Goal: Information Seeking & Learning: Find specific fact

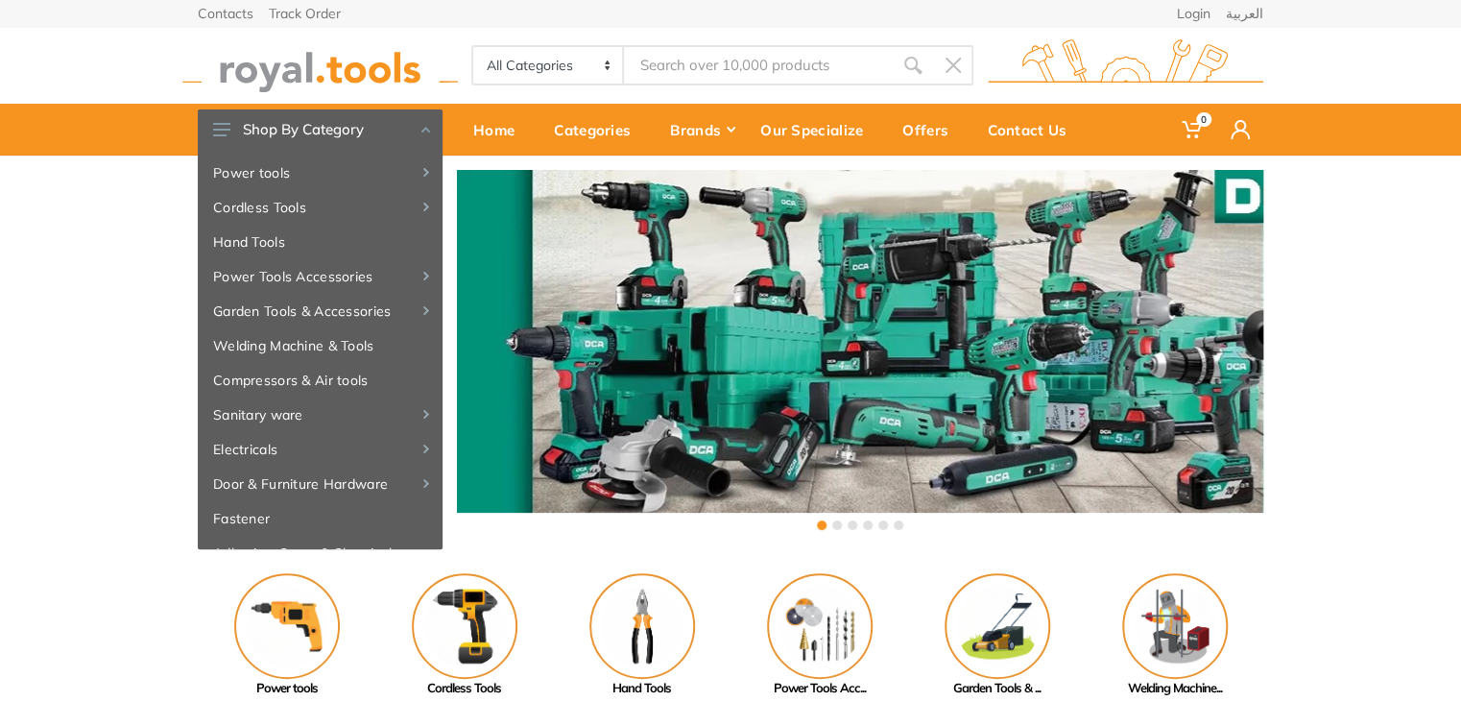
click at [740, 70] on input "Site search" at bounding box center [758, 65] width 269 height 40
type input "س"
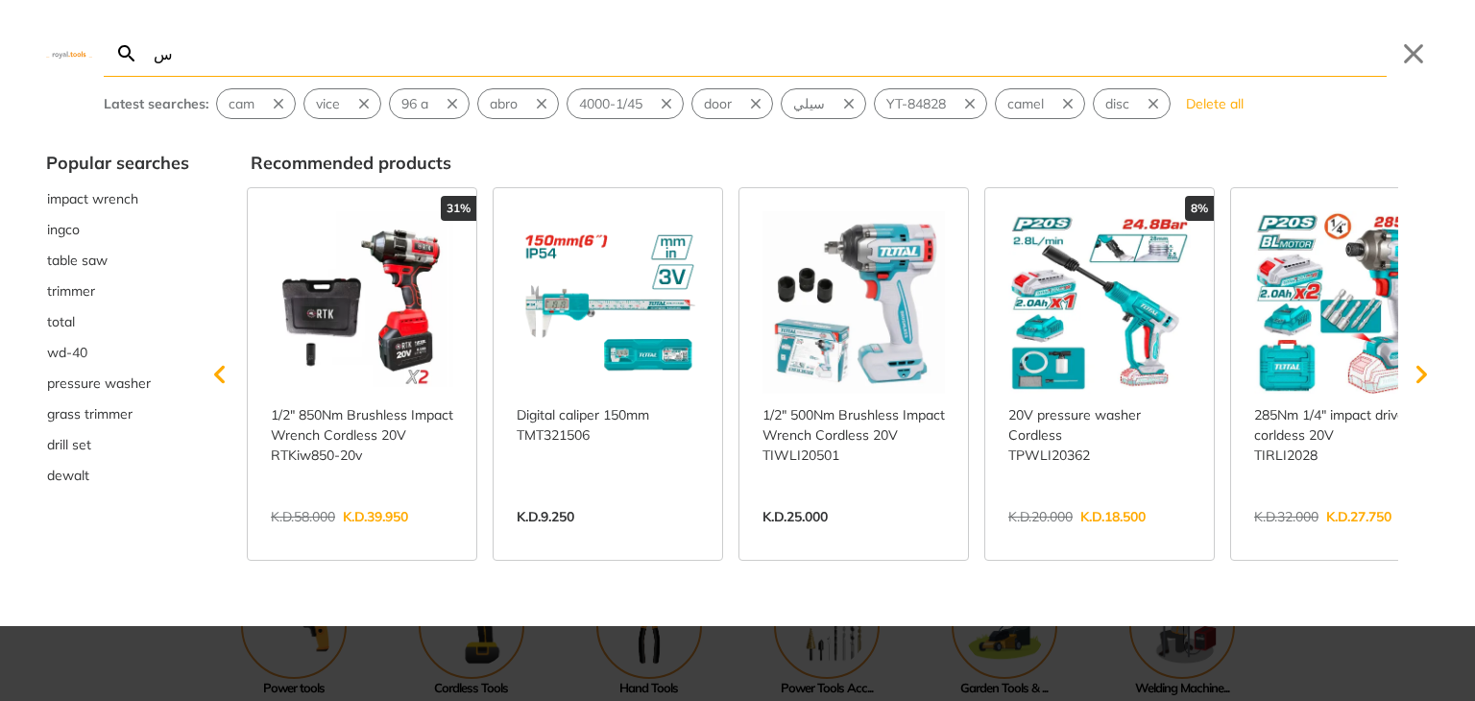
type input "س"
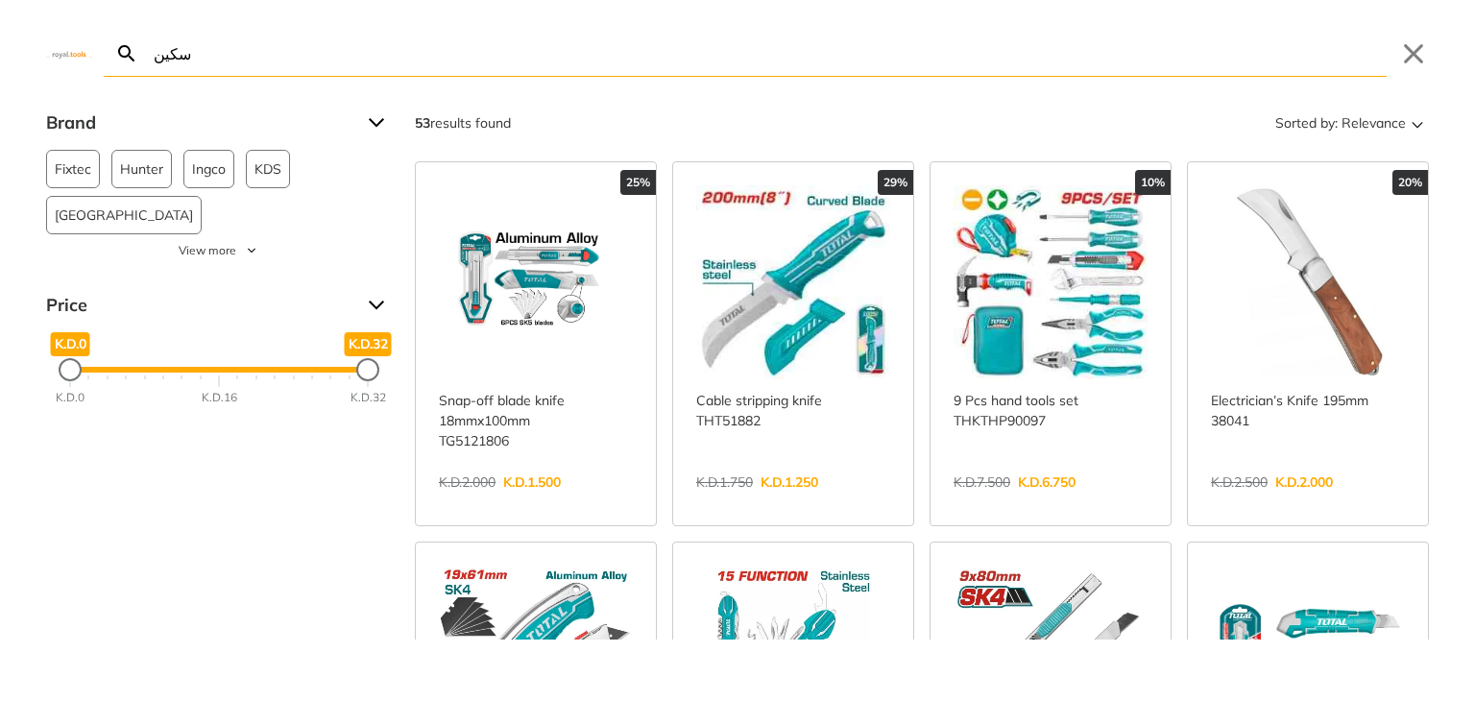
type input "سكين"
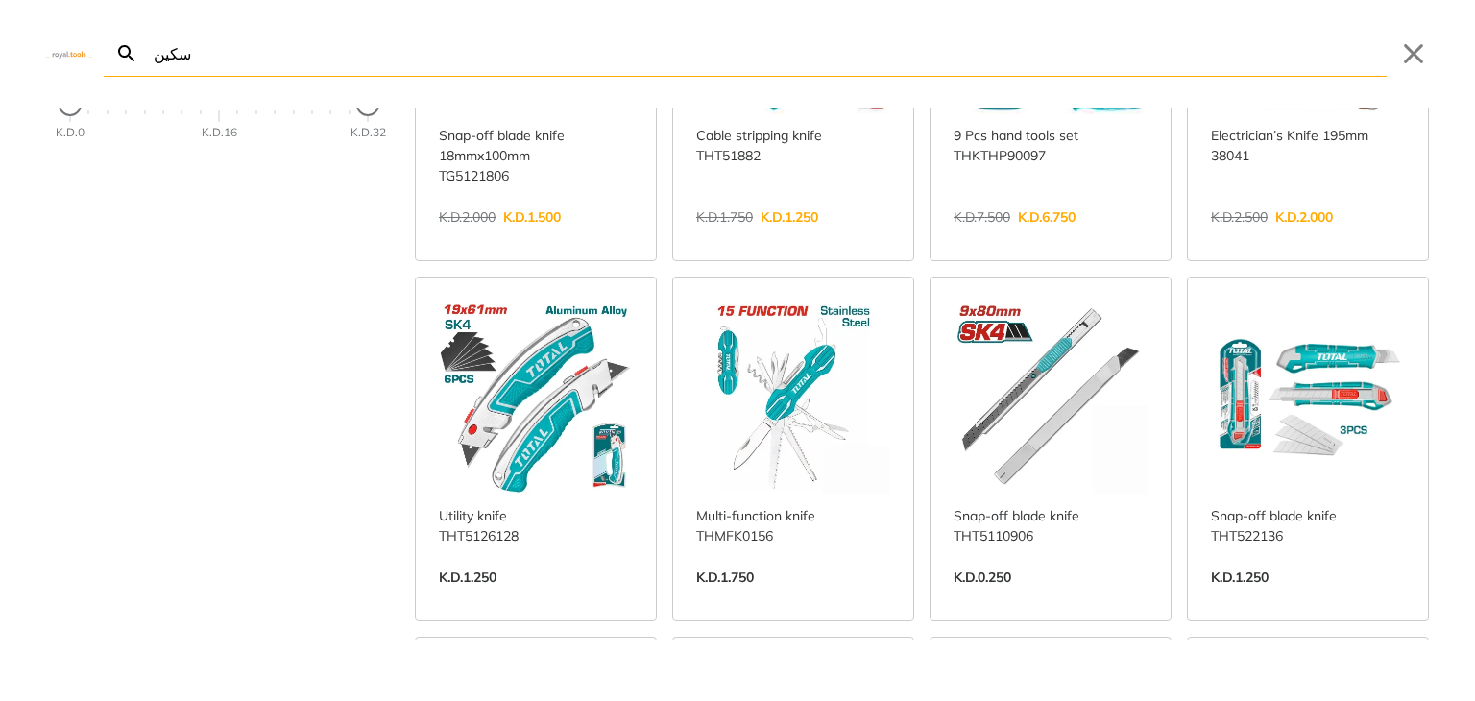
scroll to position [271, 0]
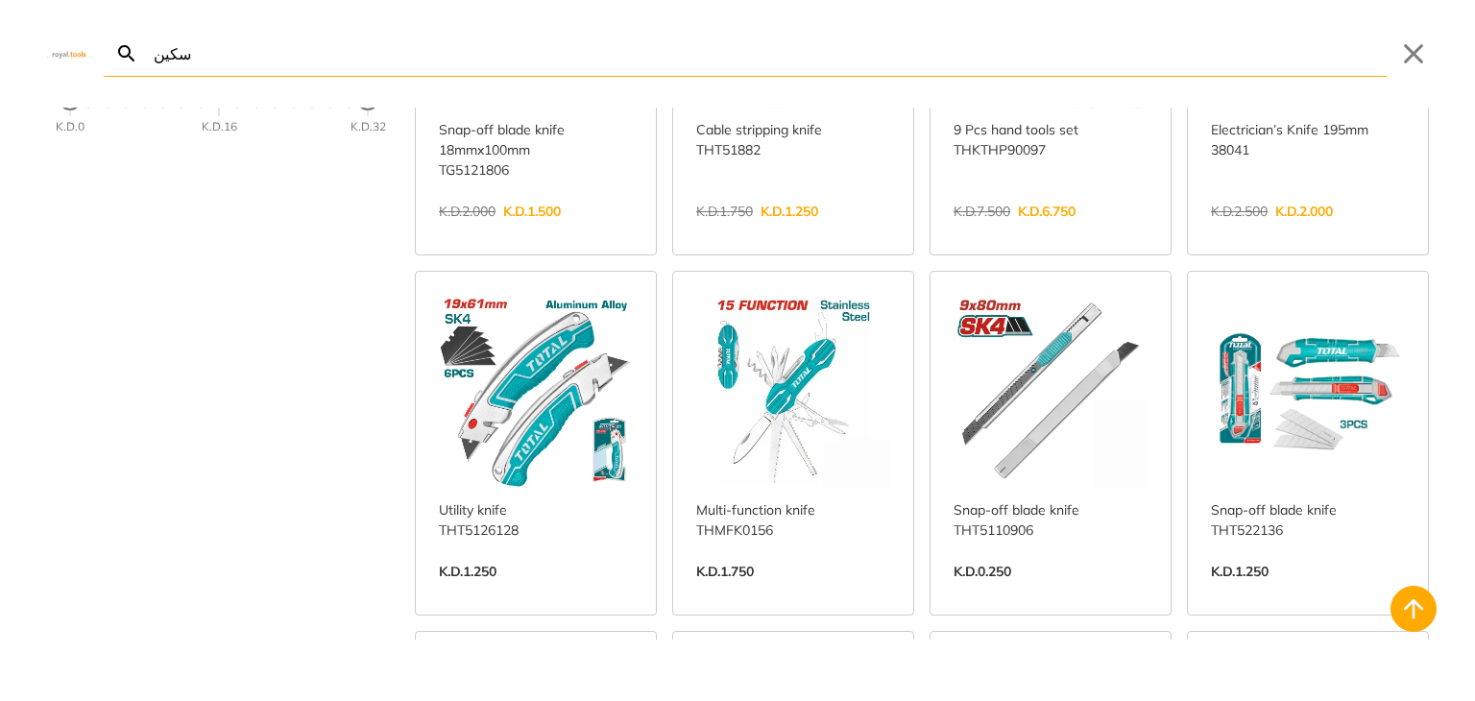
click at [1285, 591] on link "View more →" at bounding box center [1308, 591] width 194 height 0
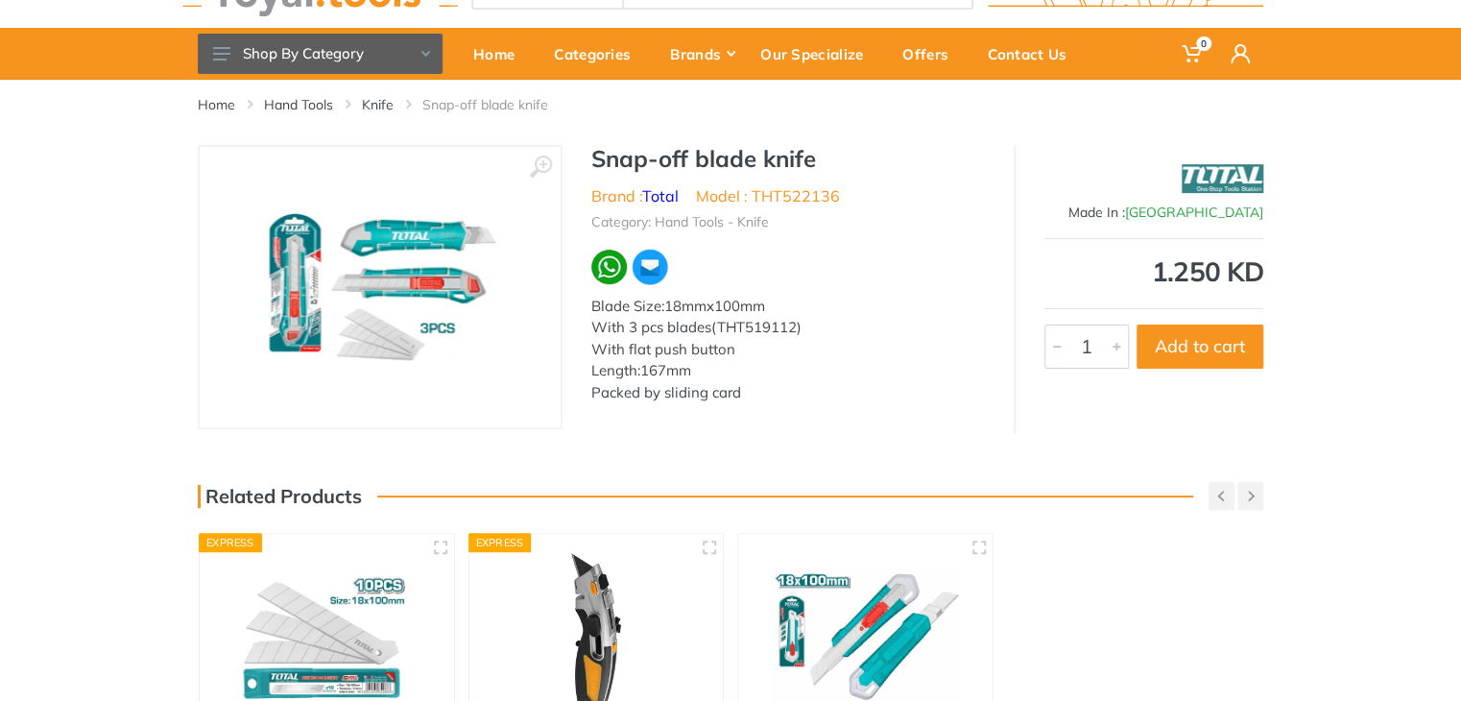
scroll to position [74, 0]
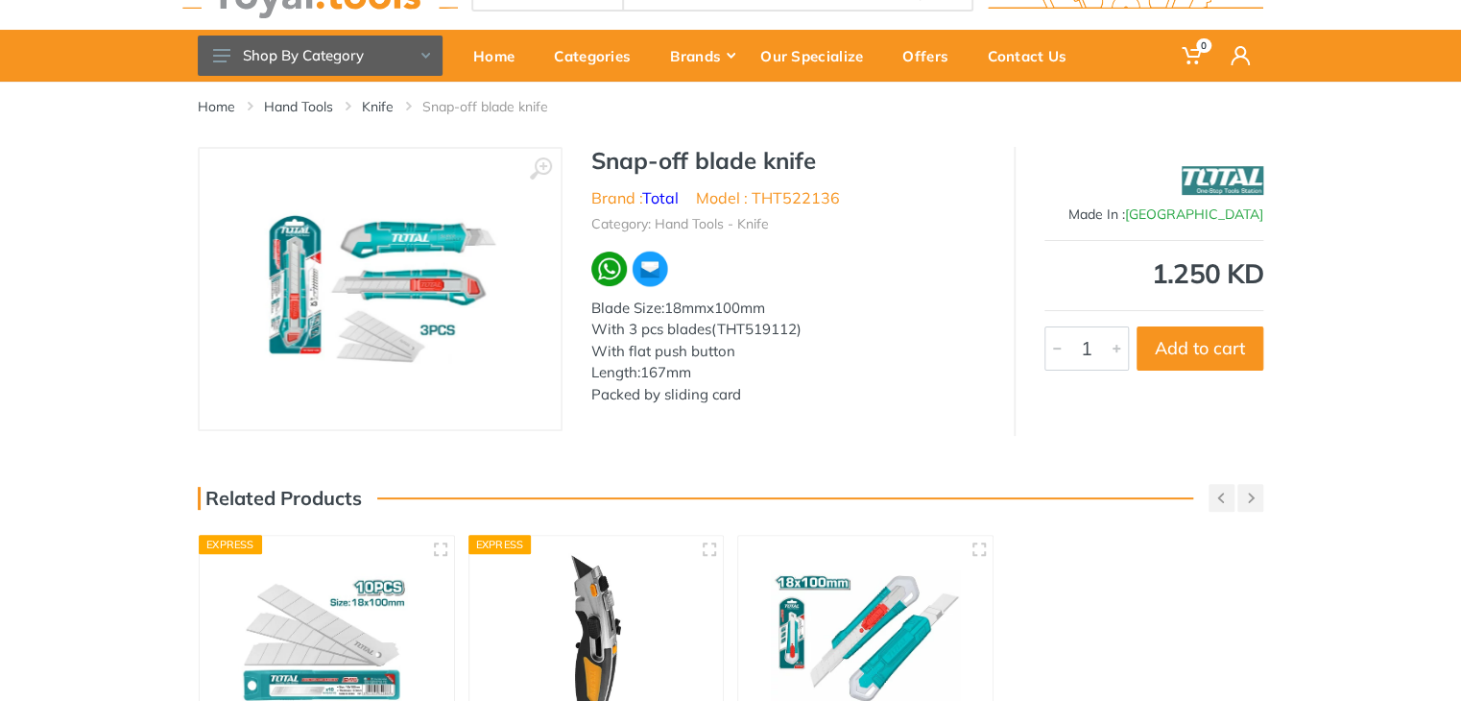
type input "سكين"
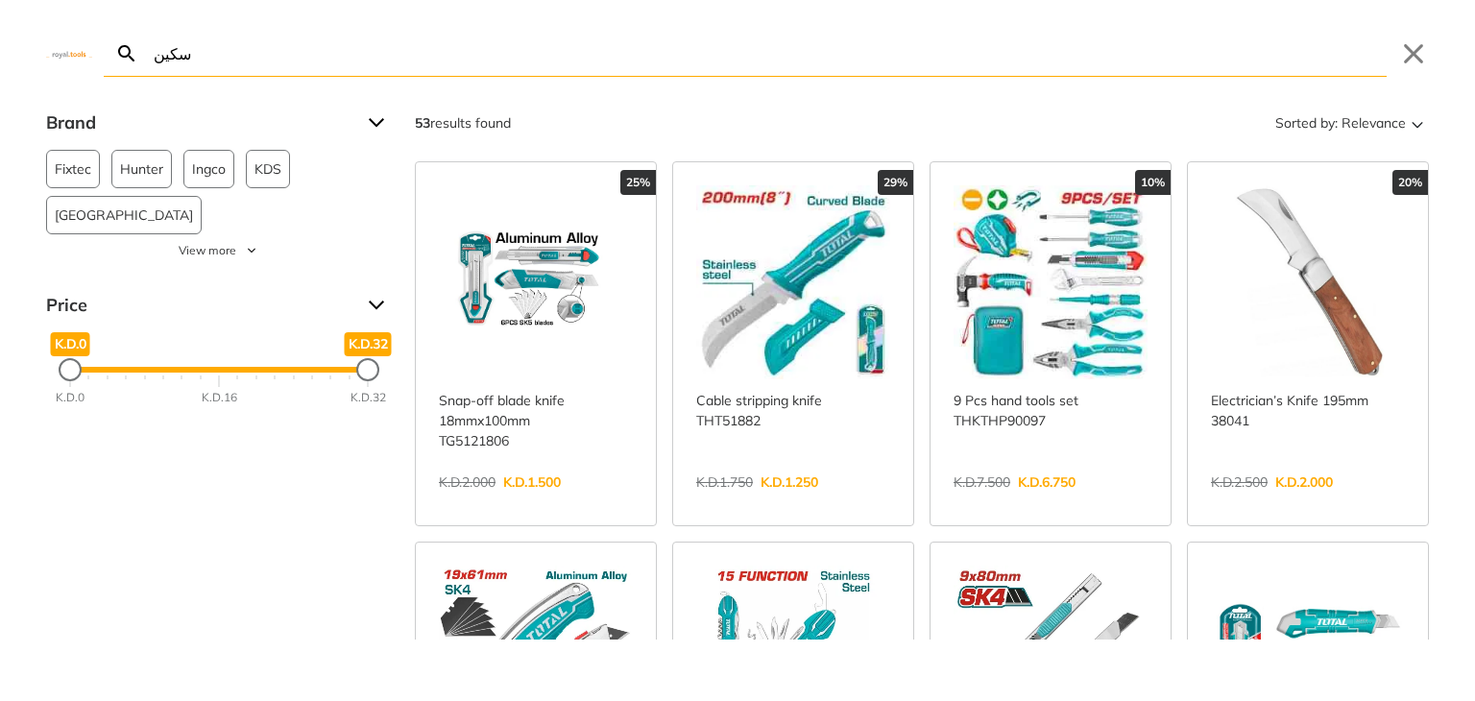
click at [542, 502] on link "View more →" at bounding box center [536, 502] width 194 height 0
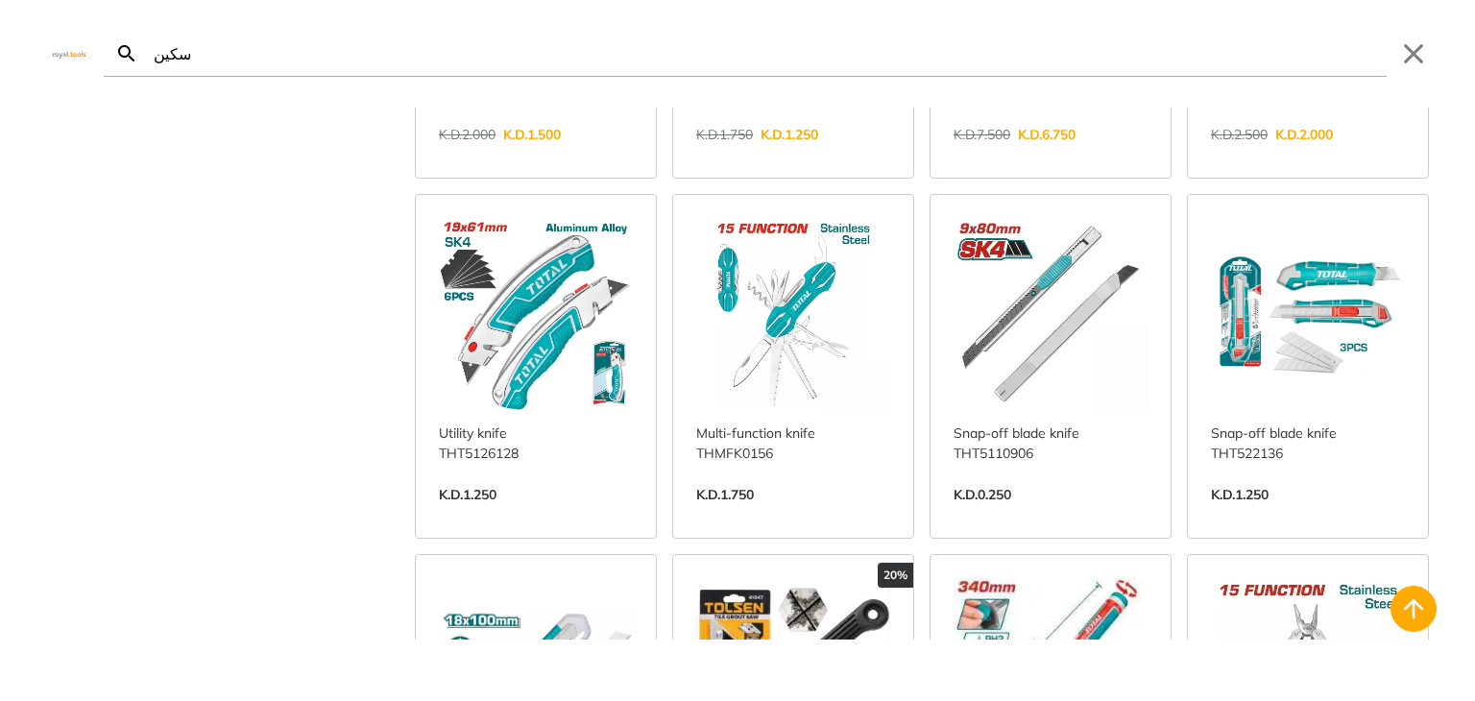
scroll to position [350, 0]
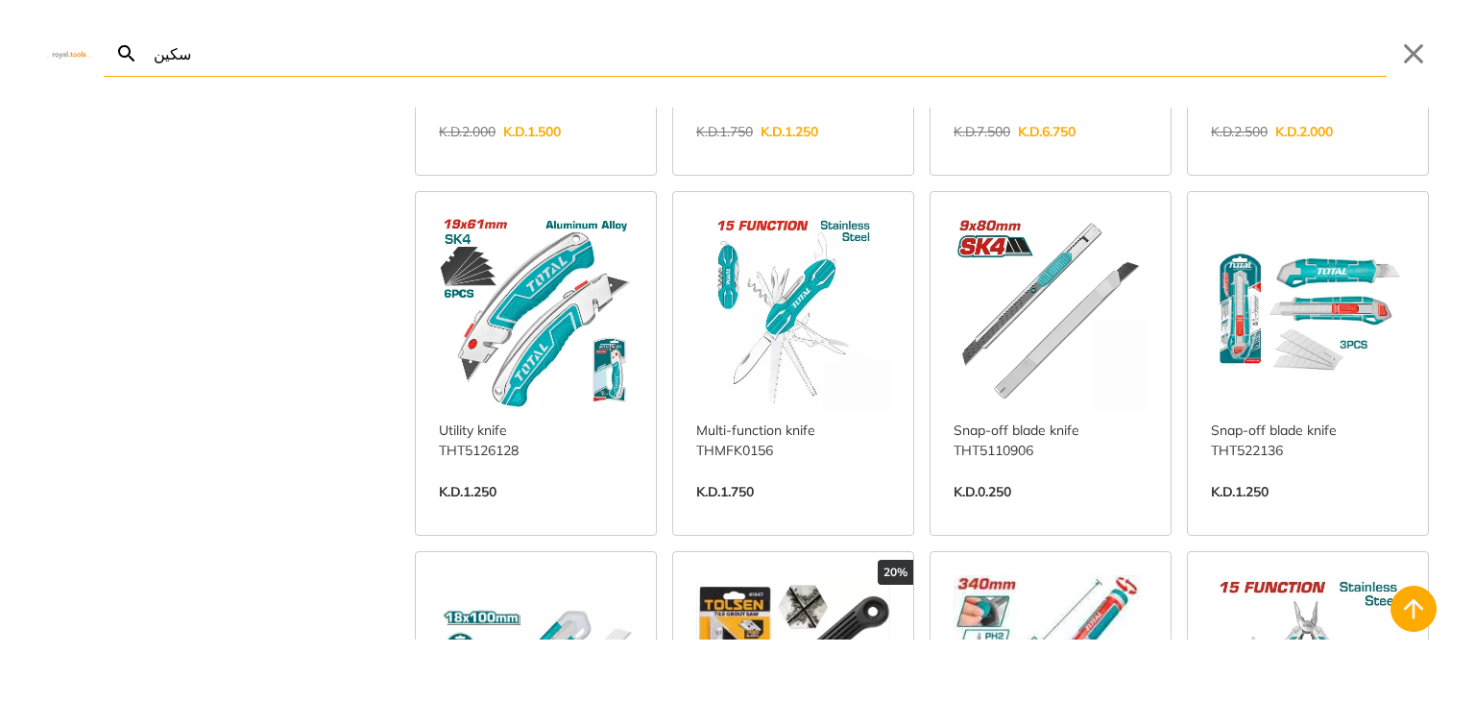
click at [1306, 512] on link "View more →" at bounding box center [1308, 512] width 194 height 0
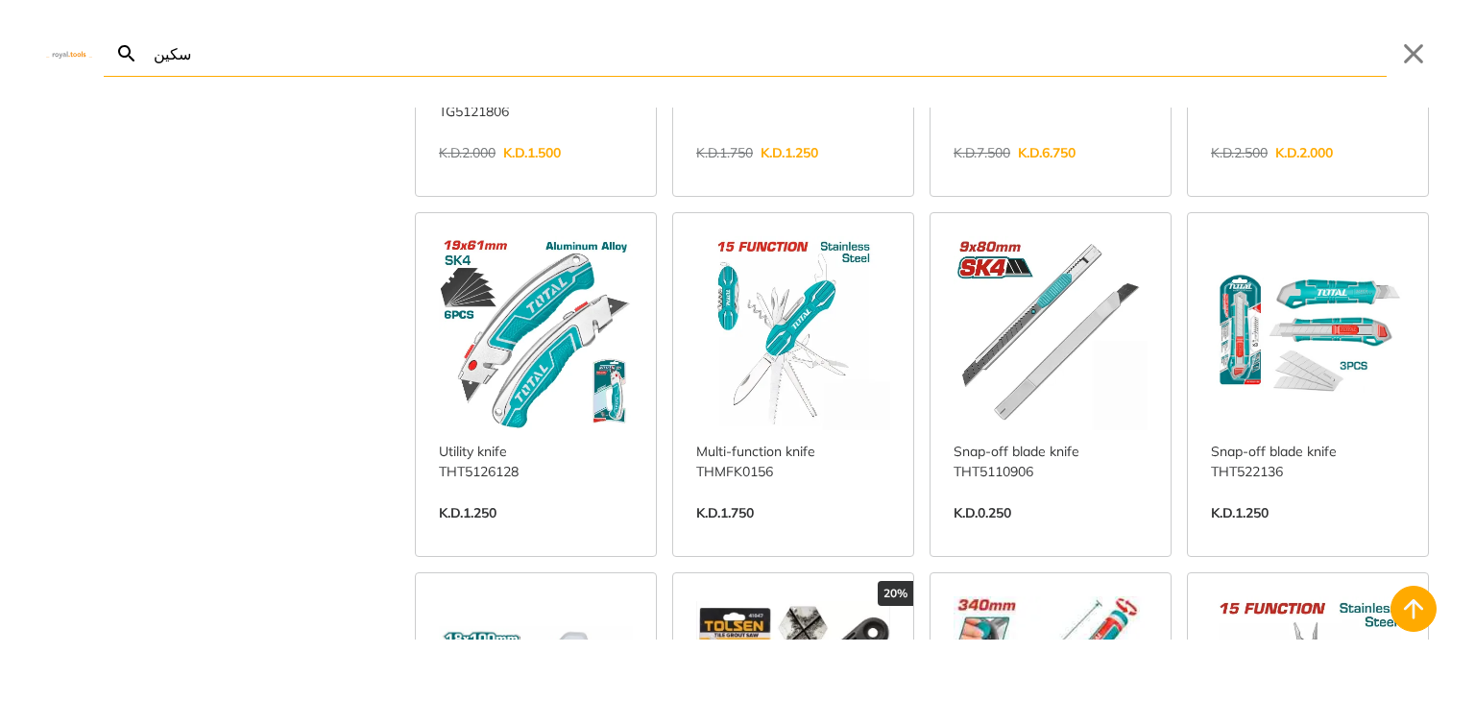
scroll to position [333, 0]
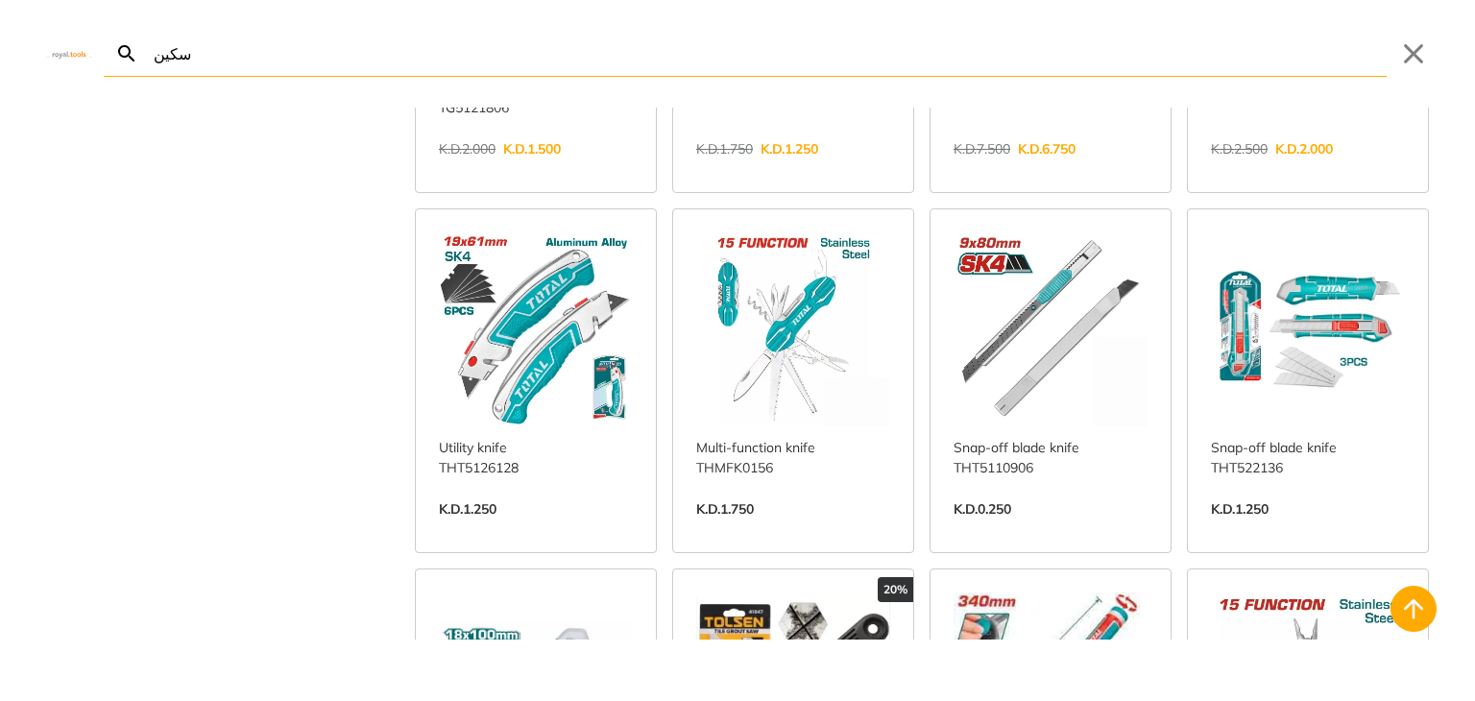
type input "ل"
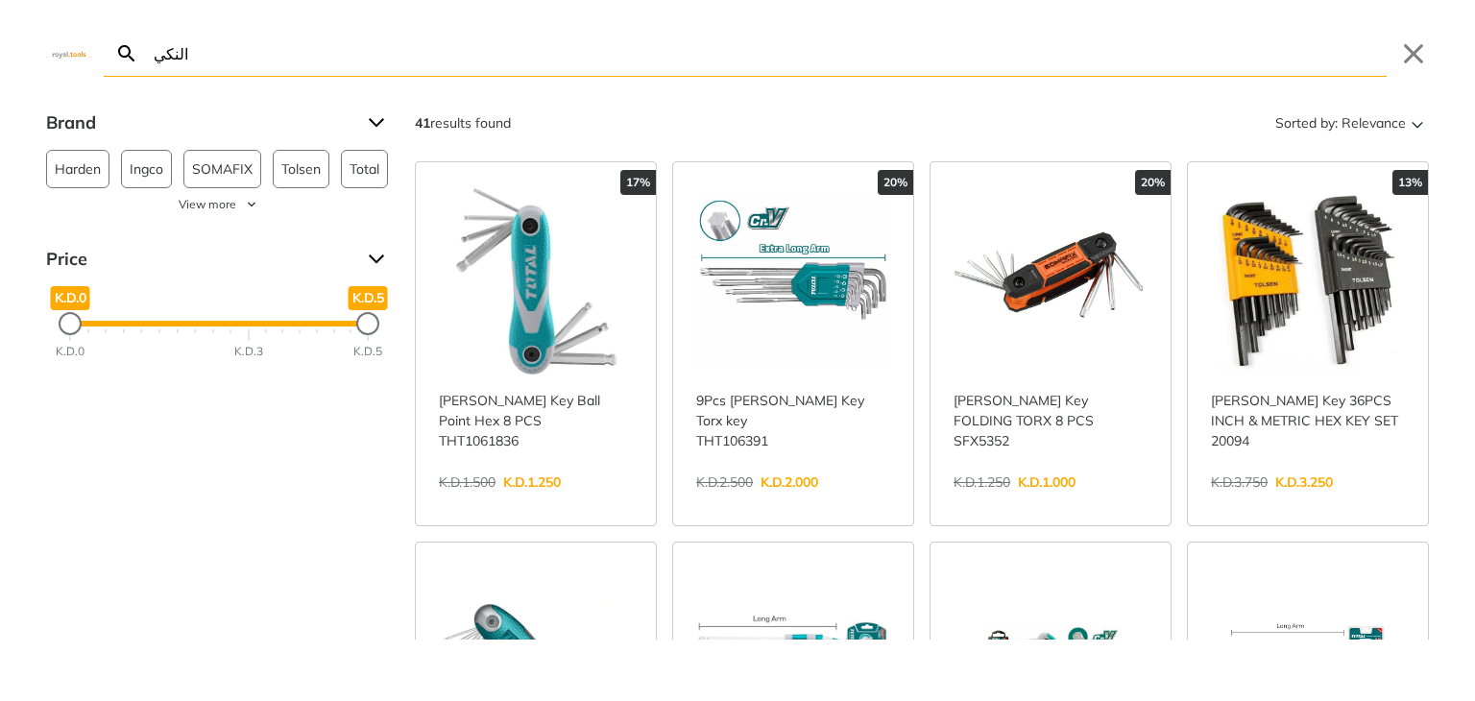
type input "النكي"
click at [499, 502] on link "View more →" at bounding box center [536, 502] width 194 height 0
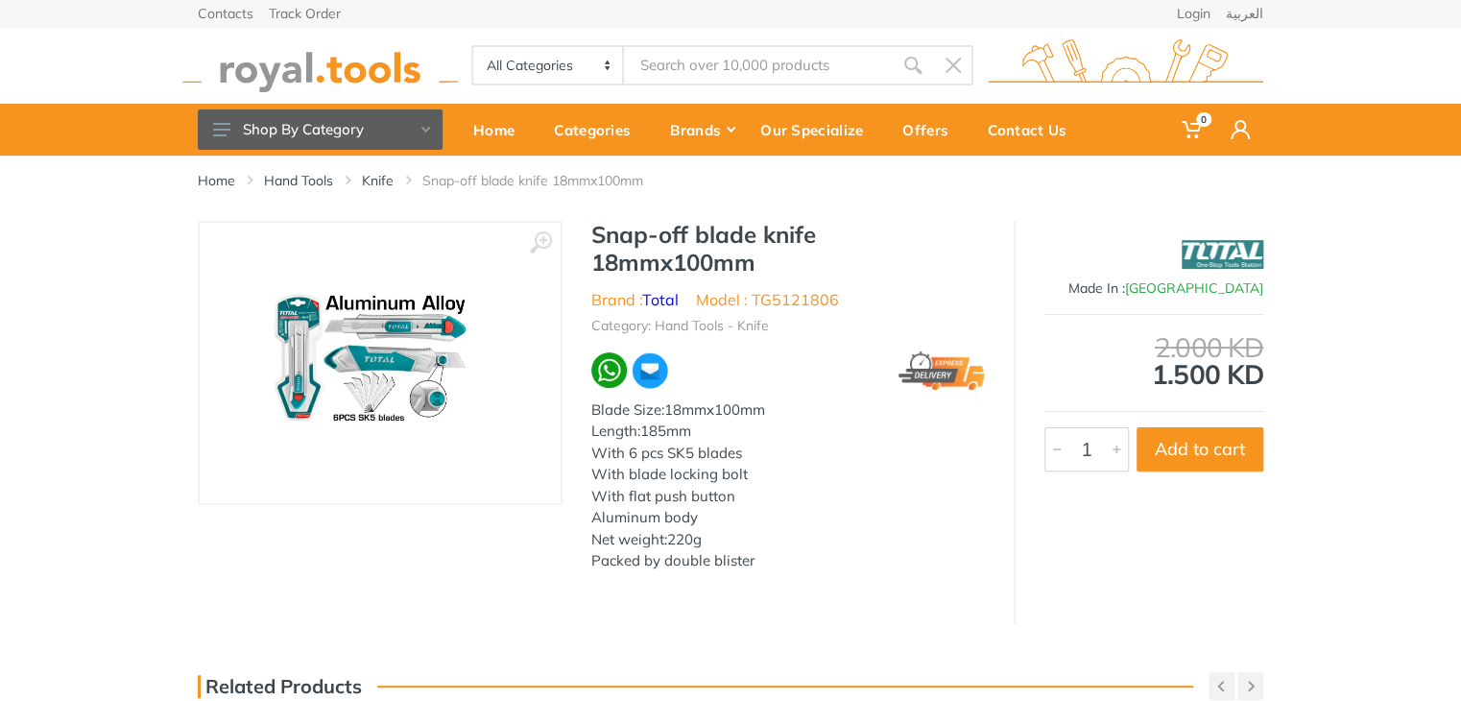
click at [383, 371] on img at bounding box center [381, 363] width 264 height 242
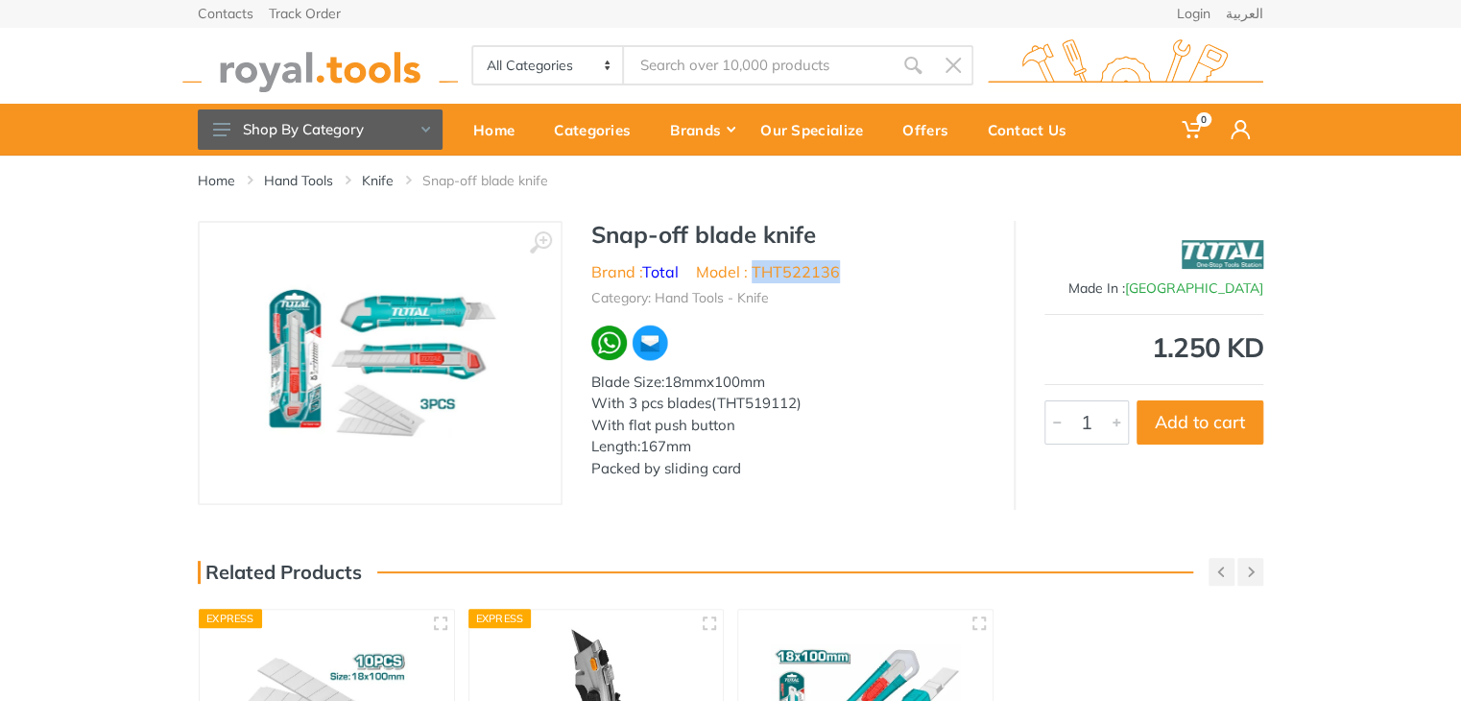
drag, startPoint x: 839, startPoint y: 272, endPoint x: 757, endPoint y: 274, distance: 82.6
click at [757, 274] on ul "Brand : Total Model : THT522136" at bounding box center [788, 271] width 394 height 23
copy li "THT522136"
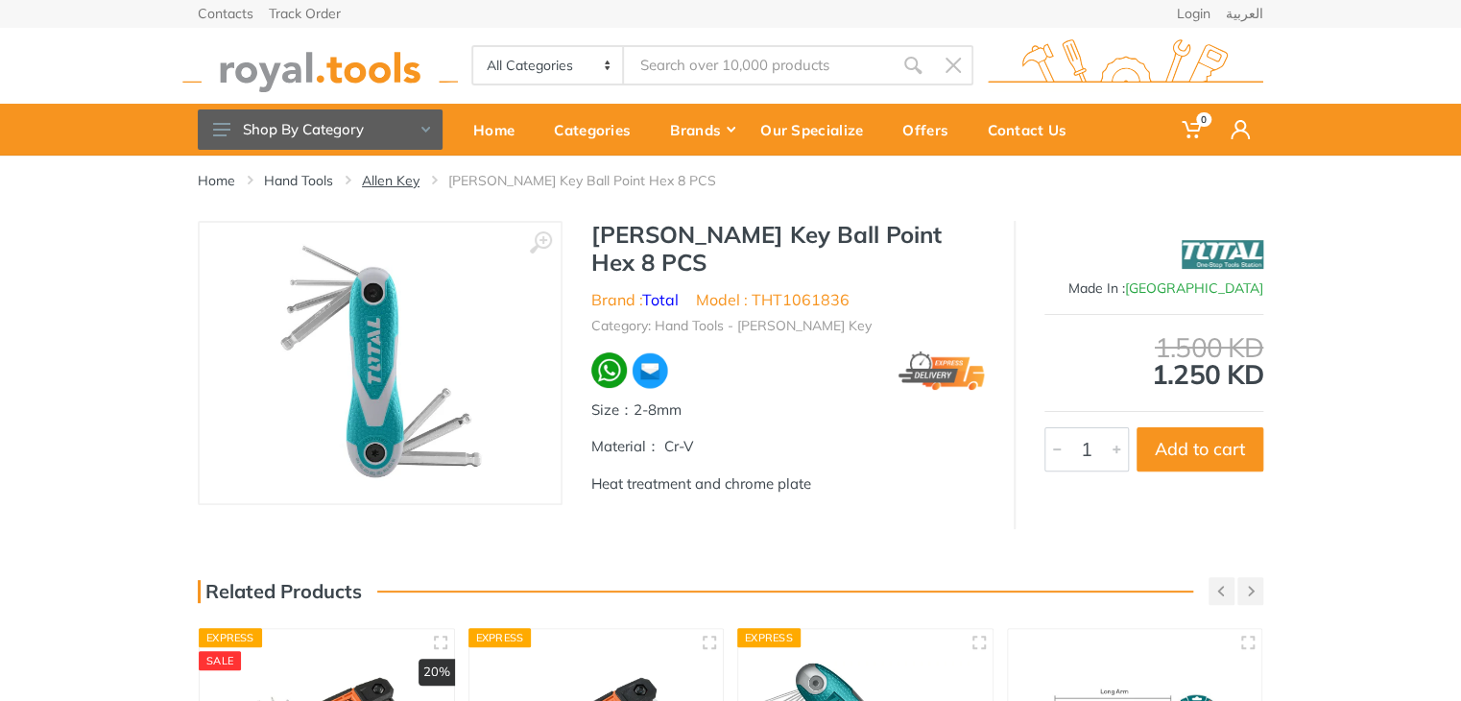
click at [392, 181] on link "Allen Key" at bounding box center [391, 180] width 58 height 19
type input "النكي"
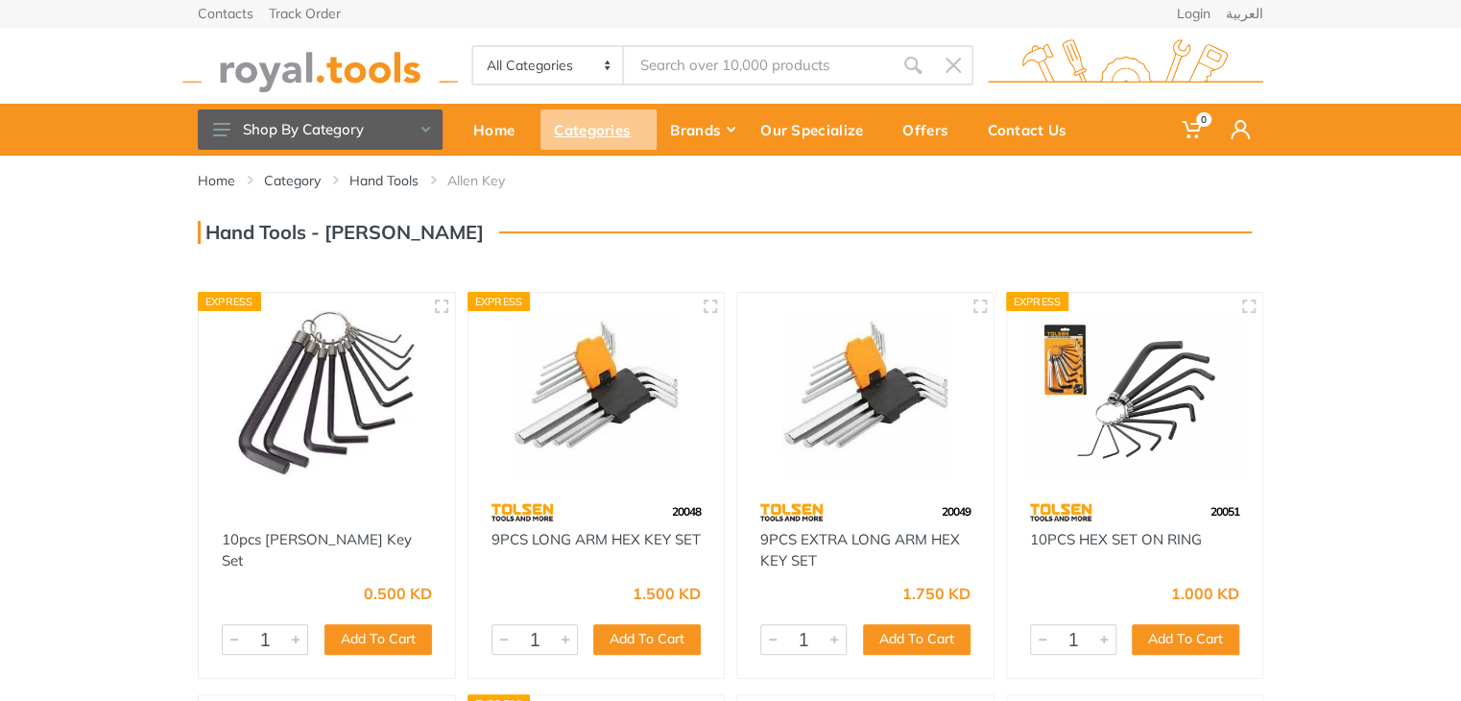
click at [599, 139] on div "Categories" at bounding box center [599, 129] width 116 height 40
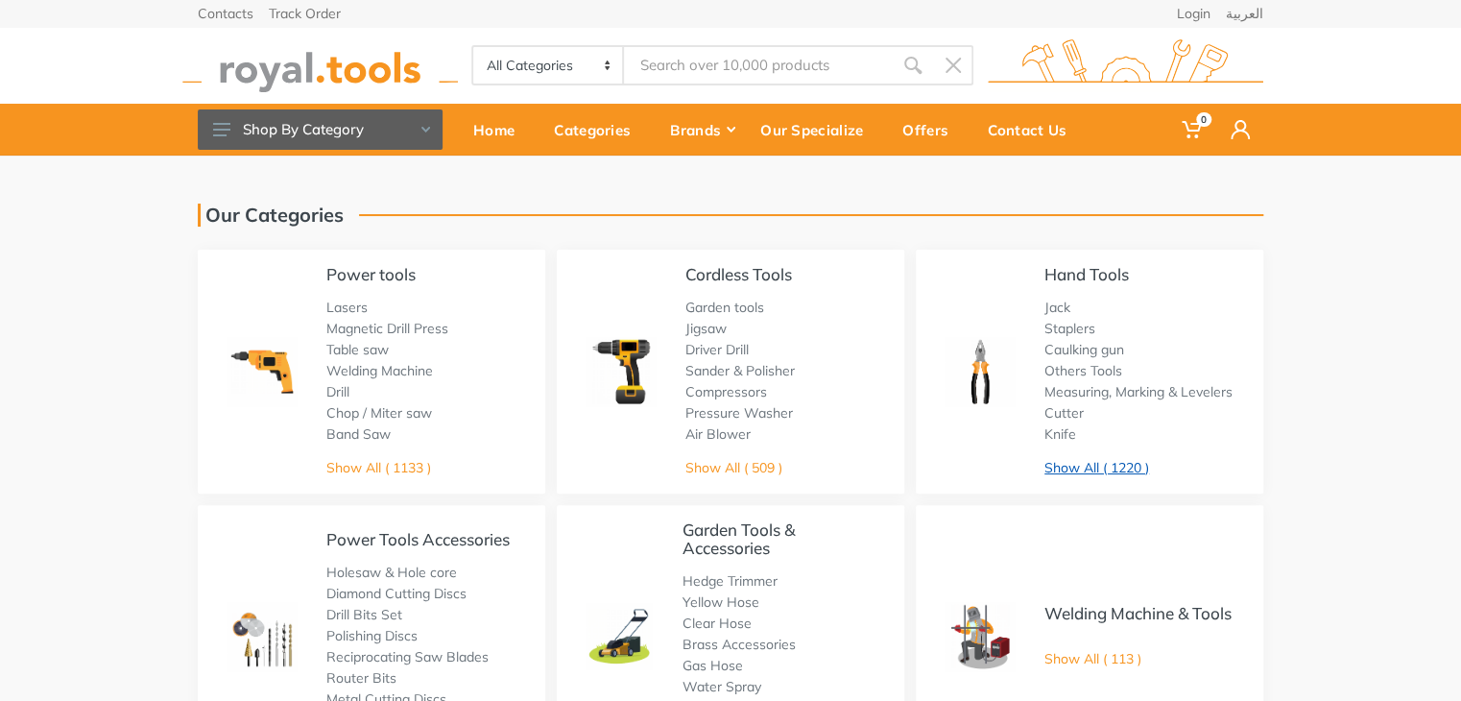
click at [1102, 470] on link "Show All ( 1220 )" at bounding box center [1097, 467] width 105 height 17
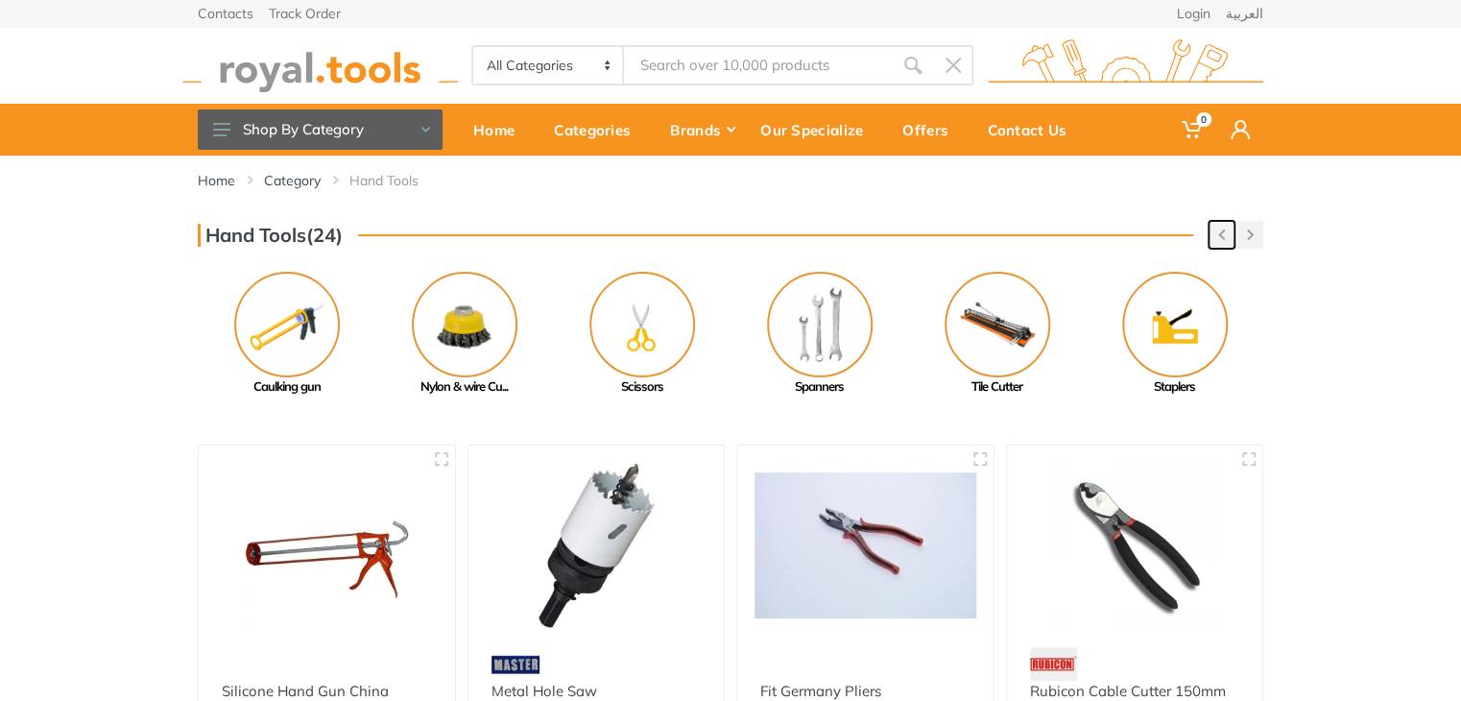
click at [1215, 235] on button "button" at bounding box center [1222, 235] width 26 height 28
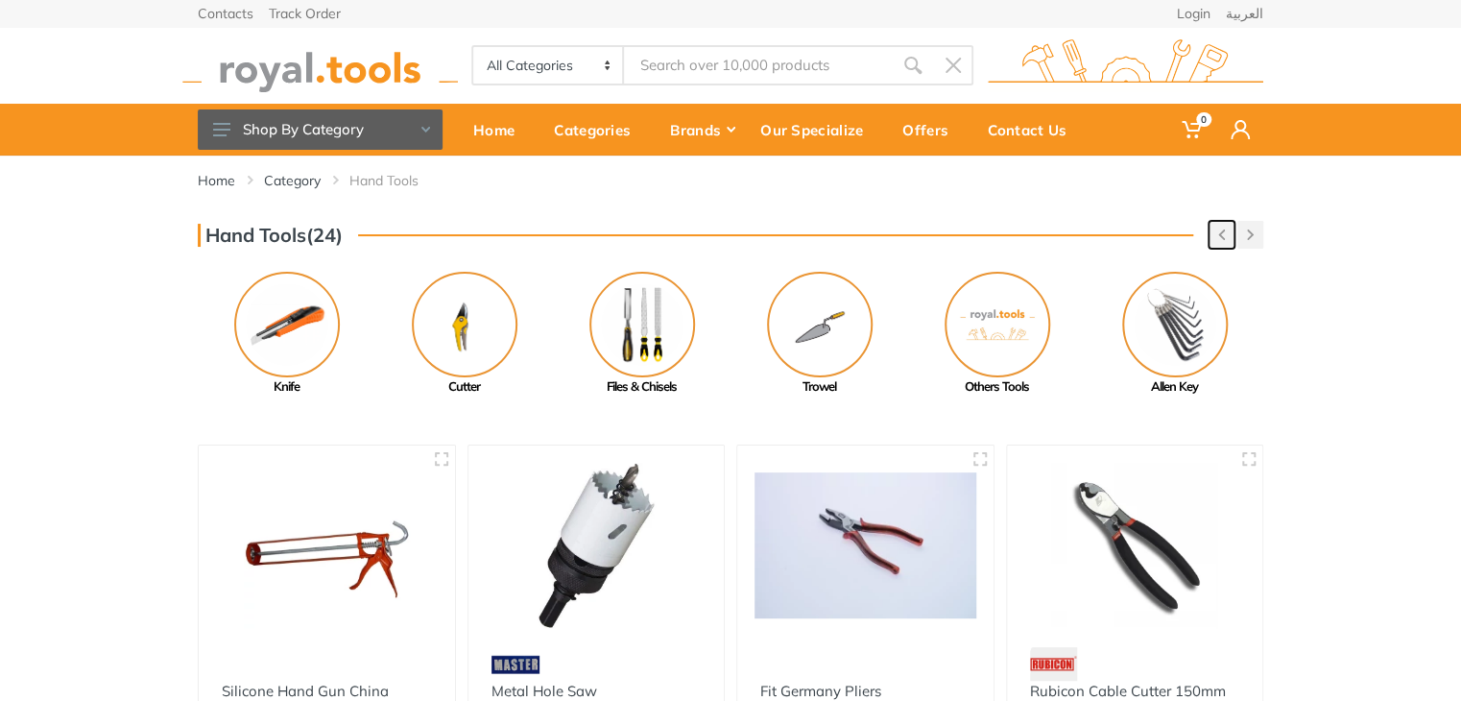
click at [1215, 235] on button "button" at bounding box center [1222, 235] width 26 height 28
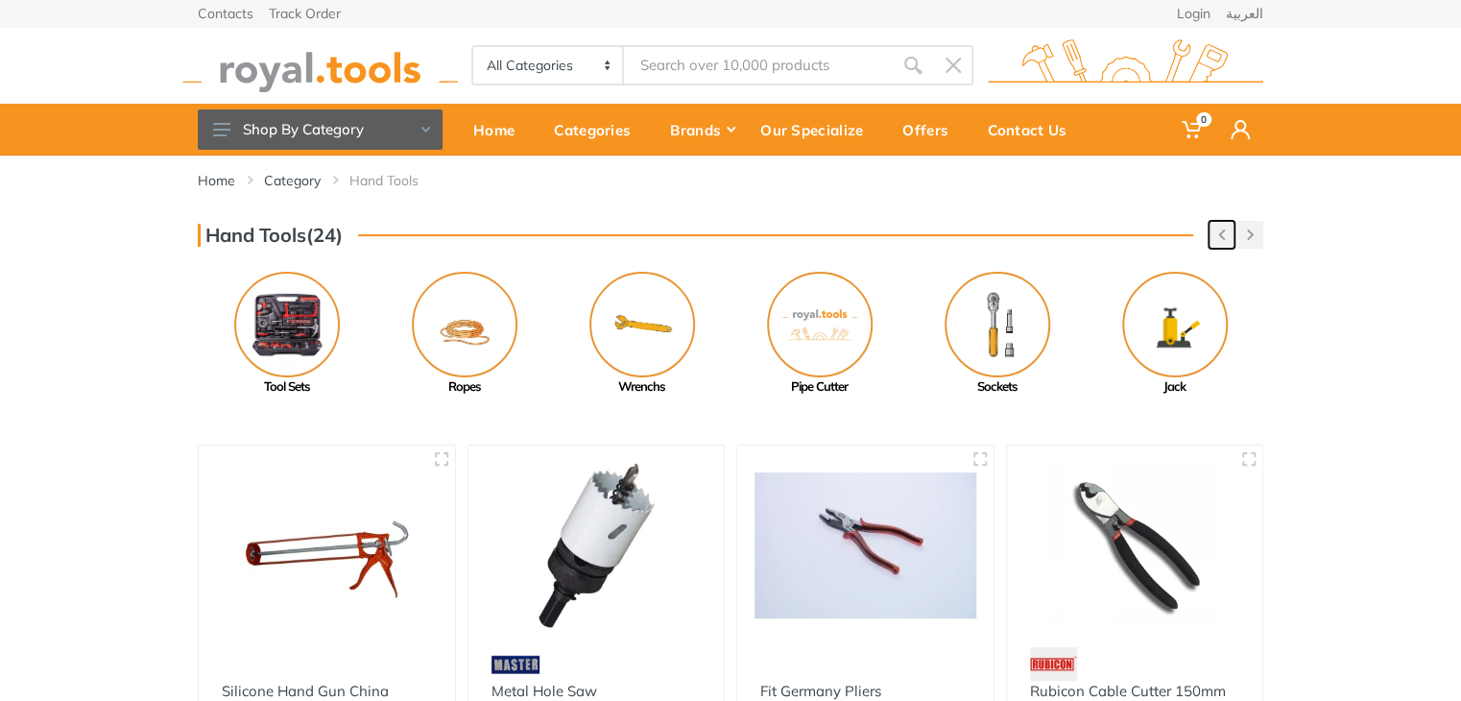
click at [1215, 235] on button "button" at bounding box center [1222, 235] width 26 height 28
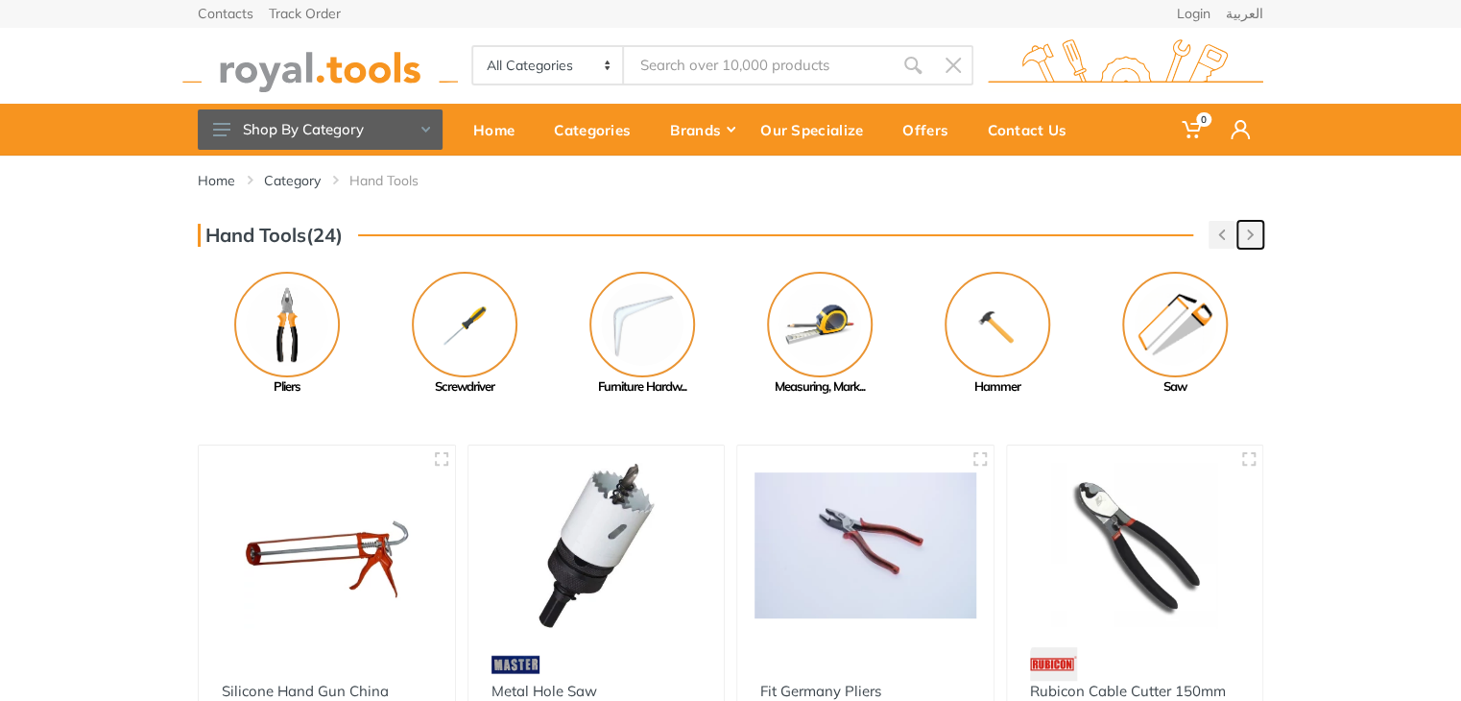
click at [1261, 237] on button "button" at bounding box center [1251, 235] width 26 height 28
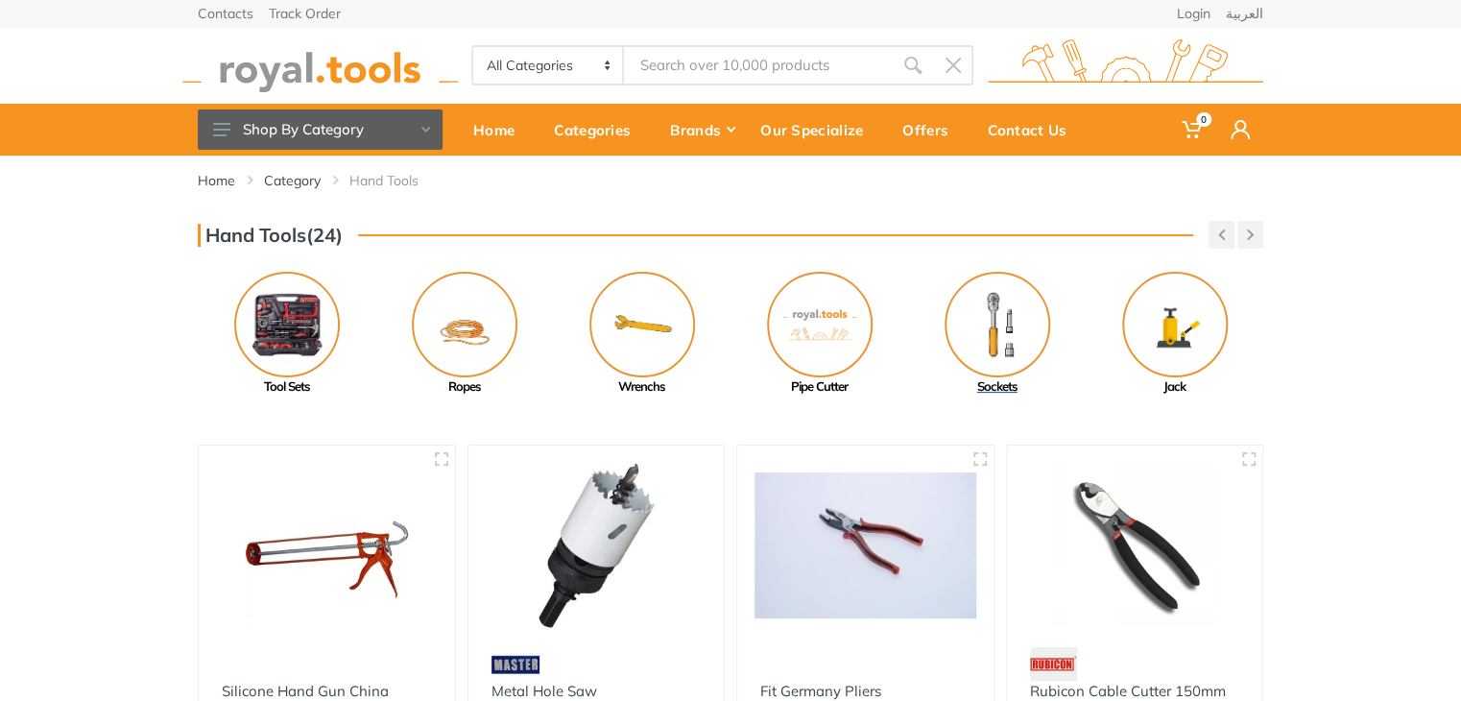
click at [1022, 308] on img at bounding box center [998, 325] width 106 height 106
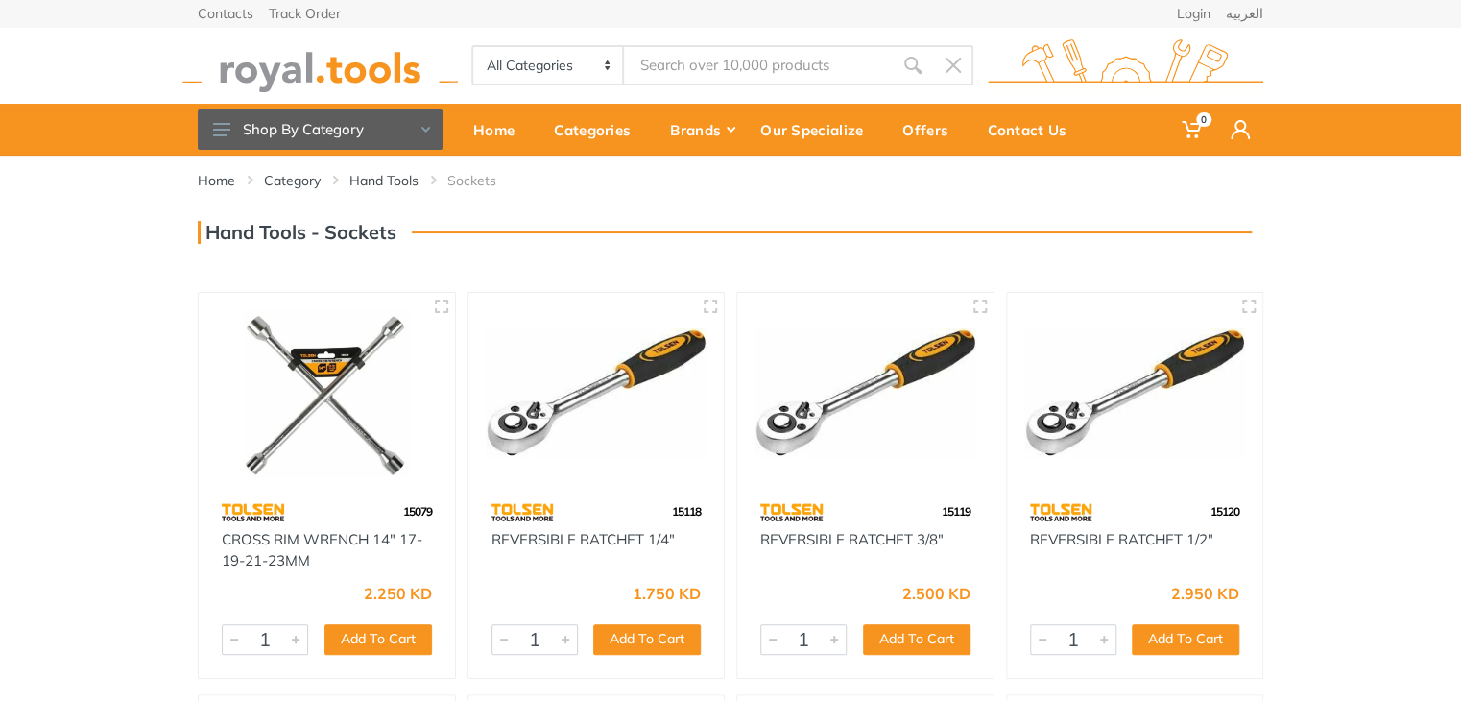
scroll to position [7, 0]
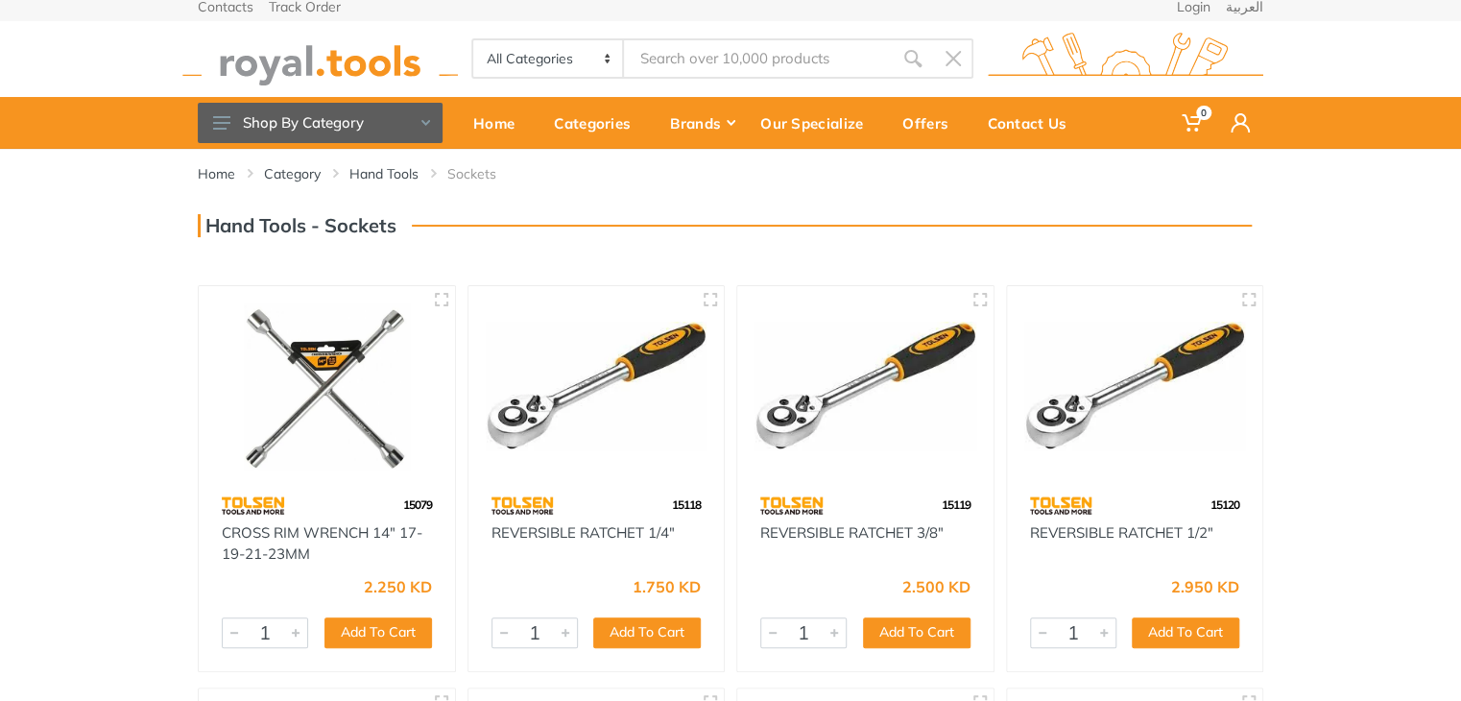
drag, startPoint x: 1471, startPoint y: 187, endPoint x: 1474, endPoint y: 508, distance: 320.7
click at [1460, 508] on html "0" at bounding box center [730, 343] width 1461 height 701
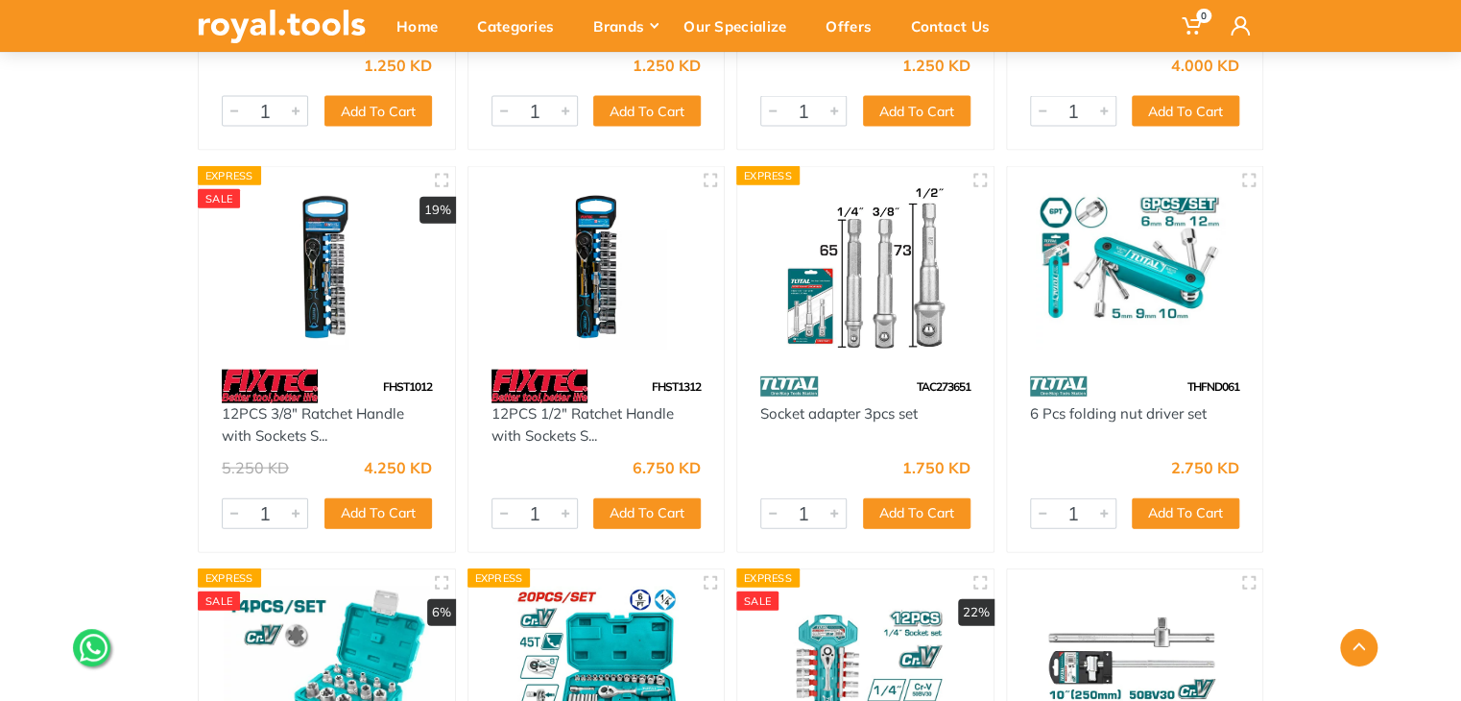
scroll to position [5852, 0]
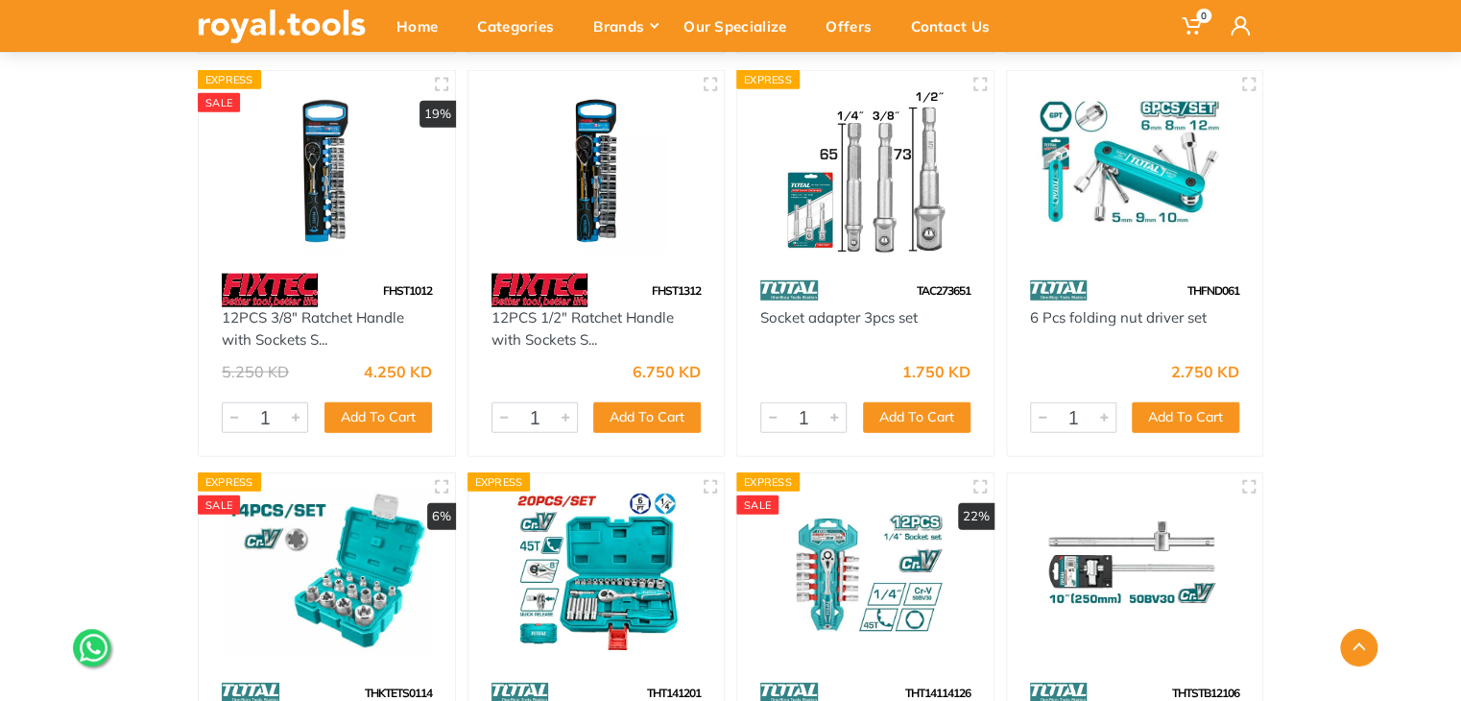
click at [1113, 216] on img at bounding box center [1136, 171] width 222 height 166
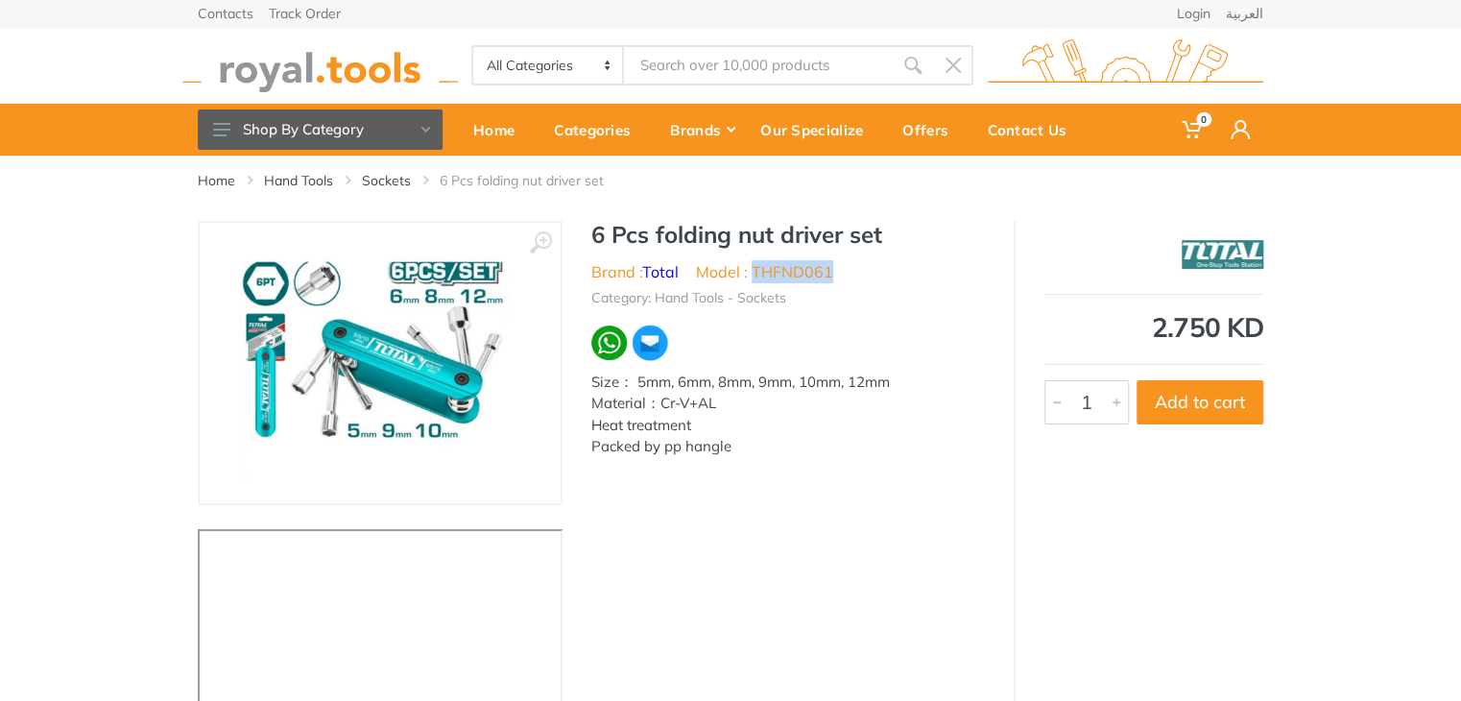
drag, startPoint x: 841, startPoint y: 269, endPoint x: 753, endPoint y: 275, distance: 88.5
click at [753, 275] on ul "Brand : Total Model : THFND061" at bounding box center [788, 271] width 394 height 23
copy li "THFND061"
type input "م"
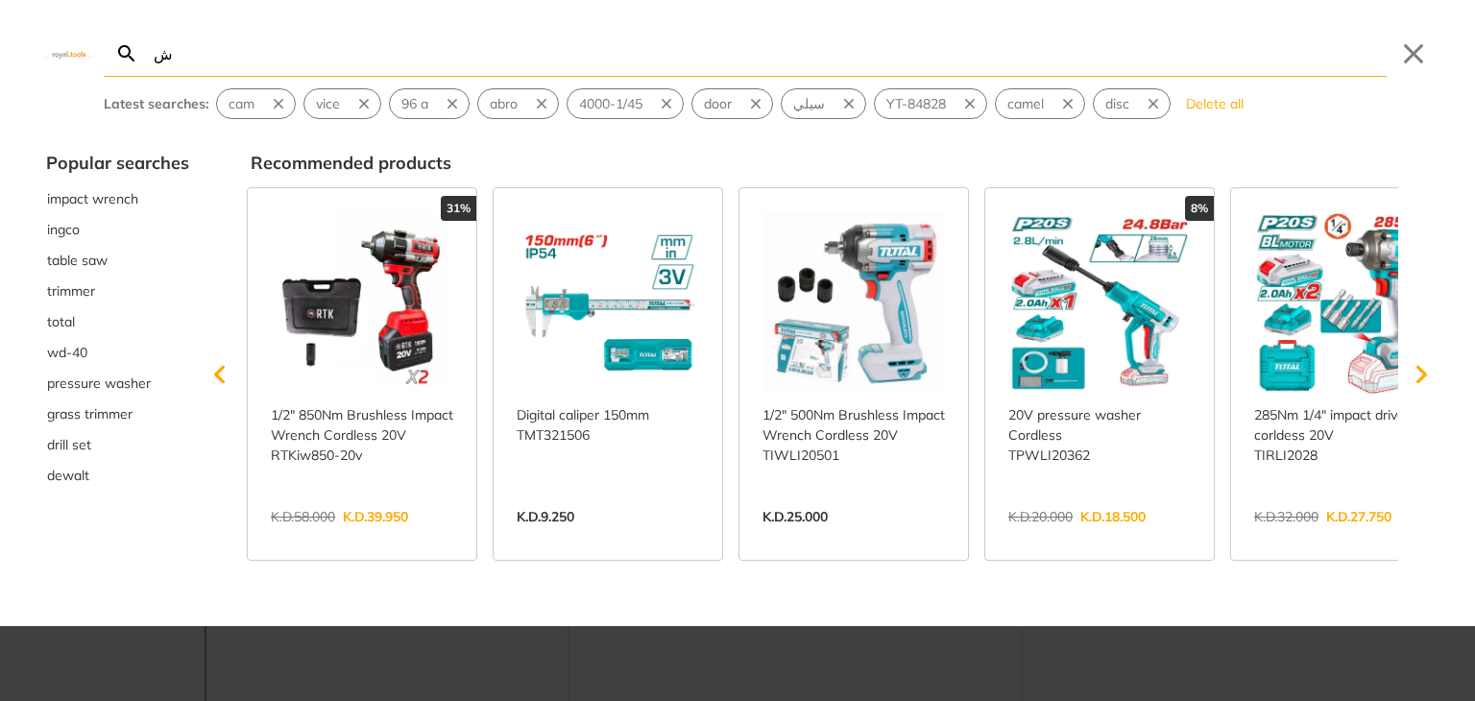
type input "شا"
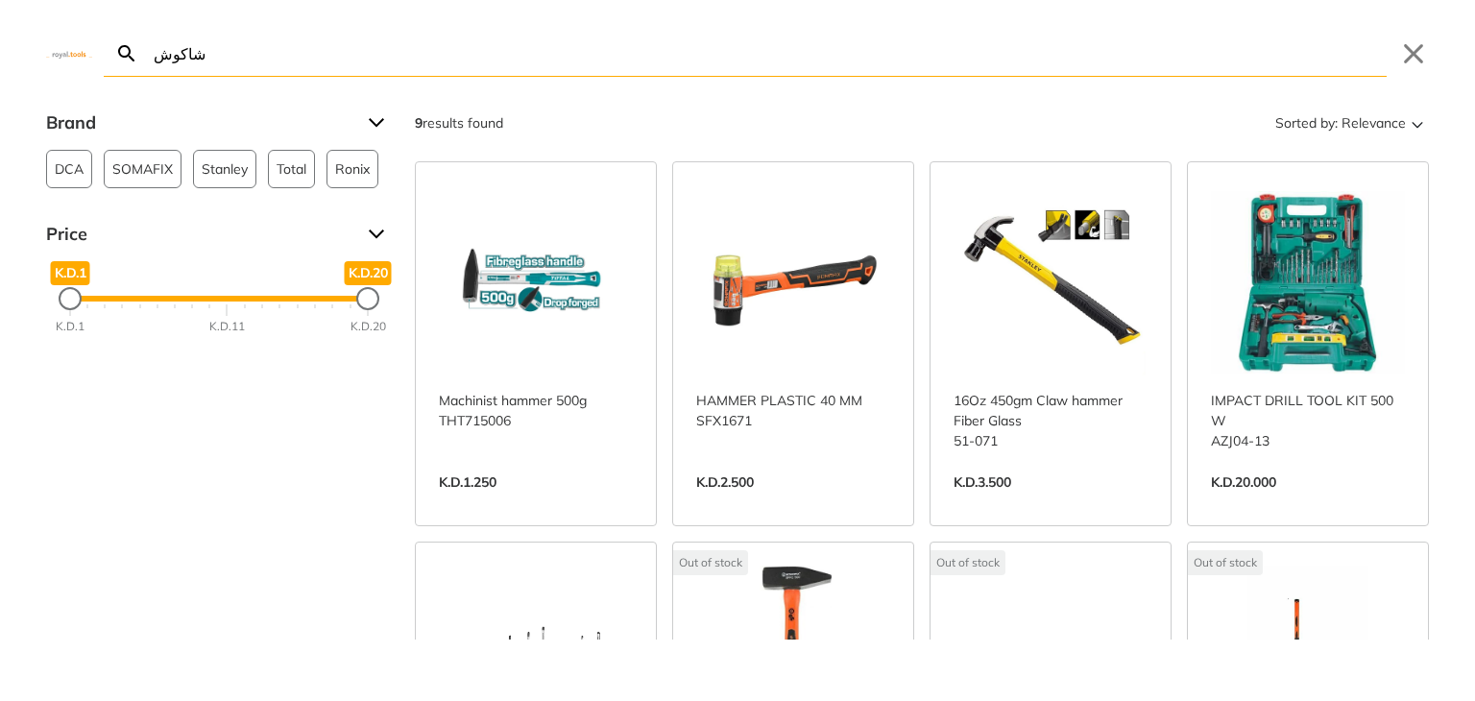
type input "شاكوش"
click at [550, 502] on link "View more →" at bounding box center [536, 502] width 194 height 0
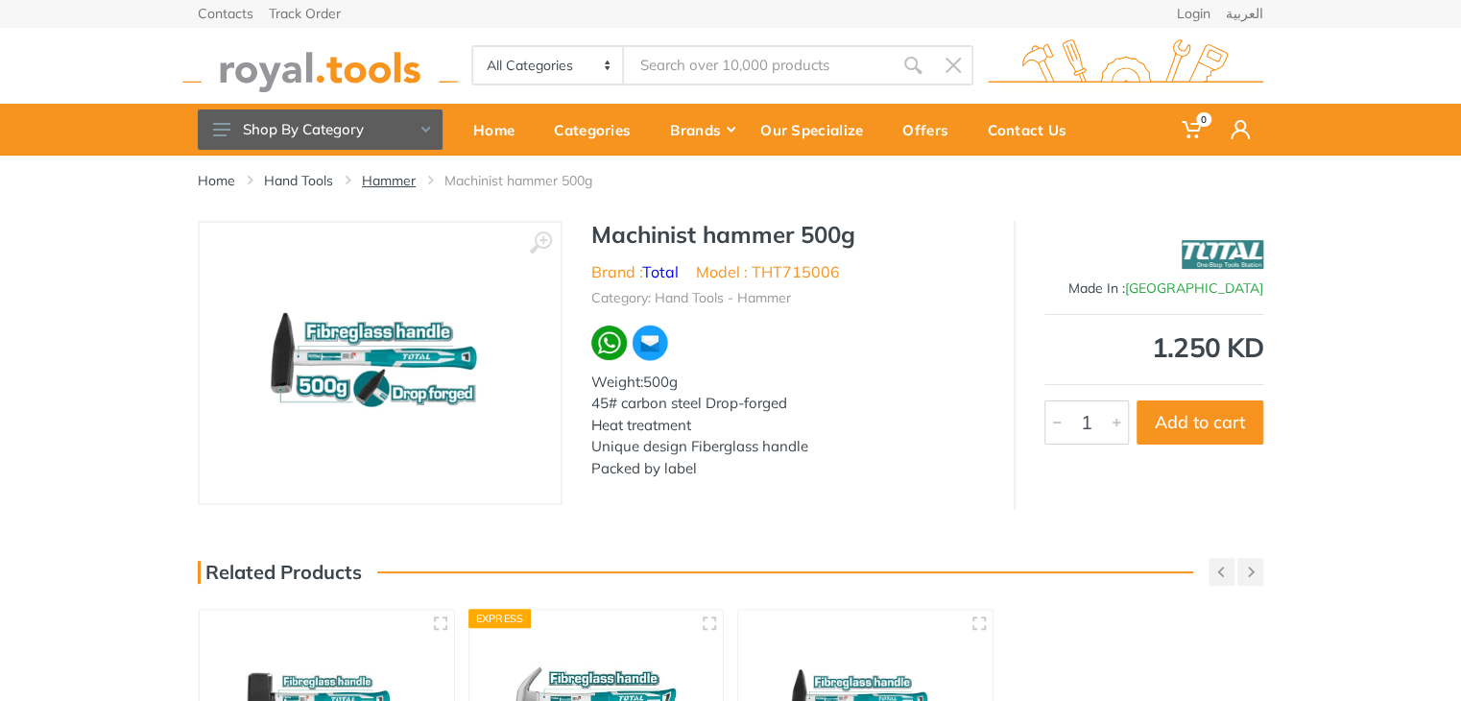
click at [379, 175] on link "Hammer" at bounding box center [389, 180] width 54 height 19
type input "شاكوش"
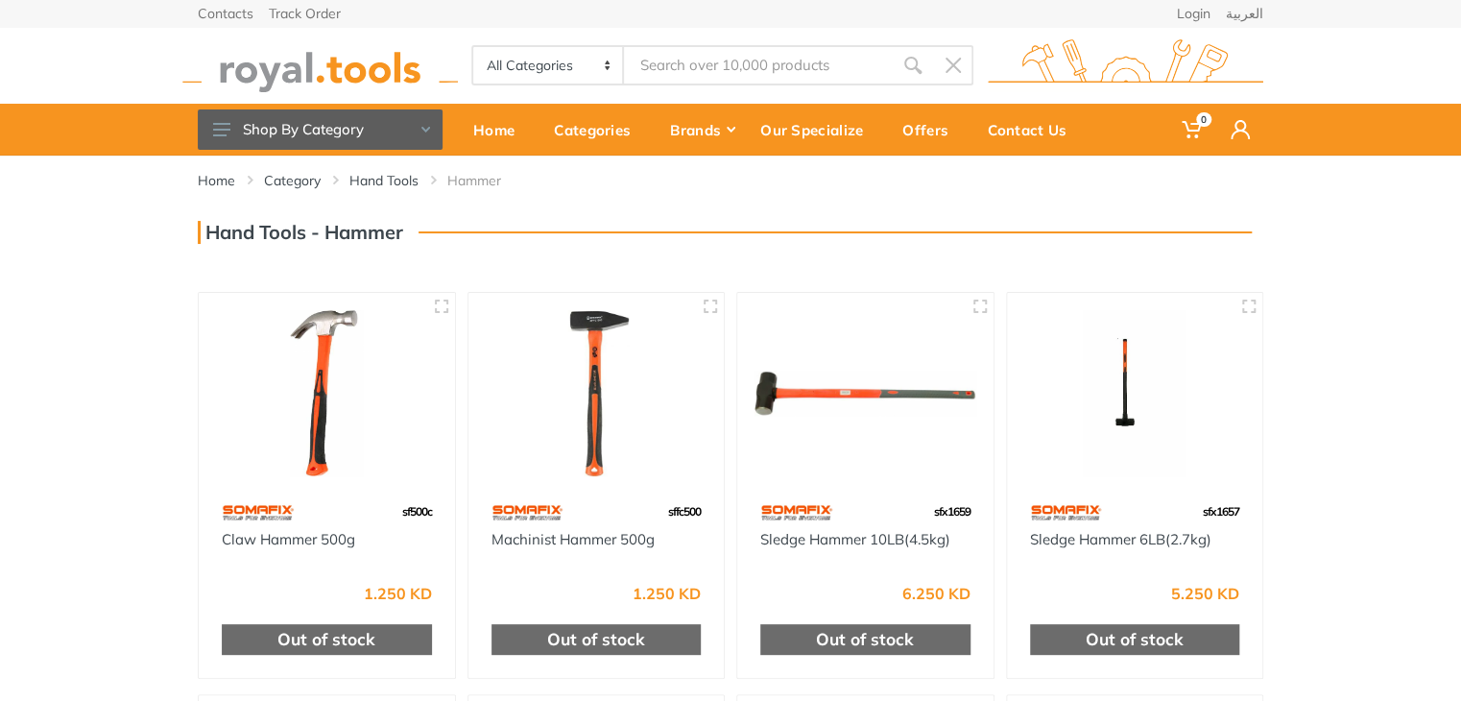
drag, startPoint x: 1434, startPoint y: 247, endPoint x: 1446, endPoint y: 248, distance: 12.5
click at [1445, 248] on div "Home Category Hand Tools Hammer" at bounding box center [730, 643] width 1461 height 974
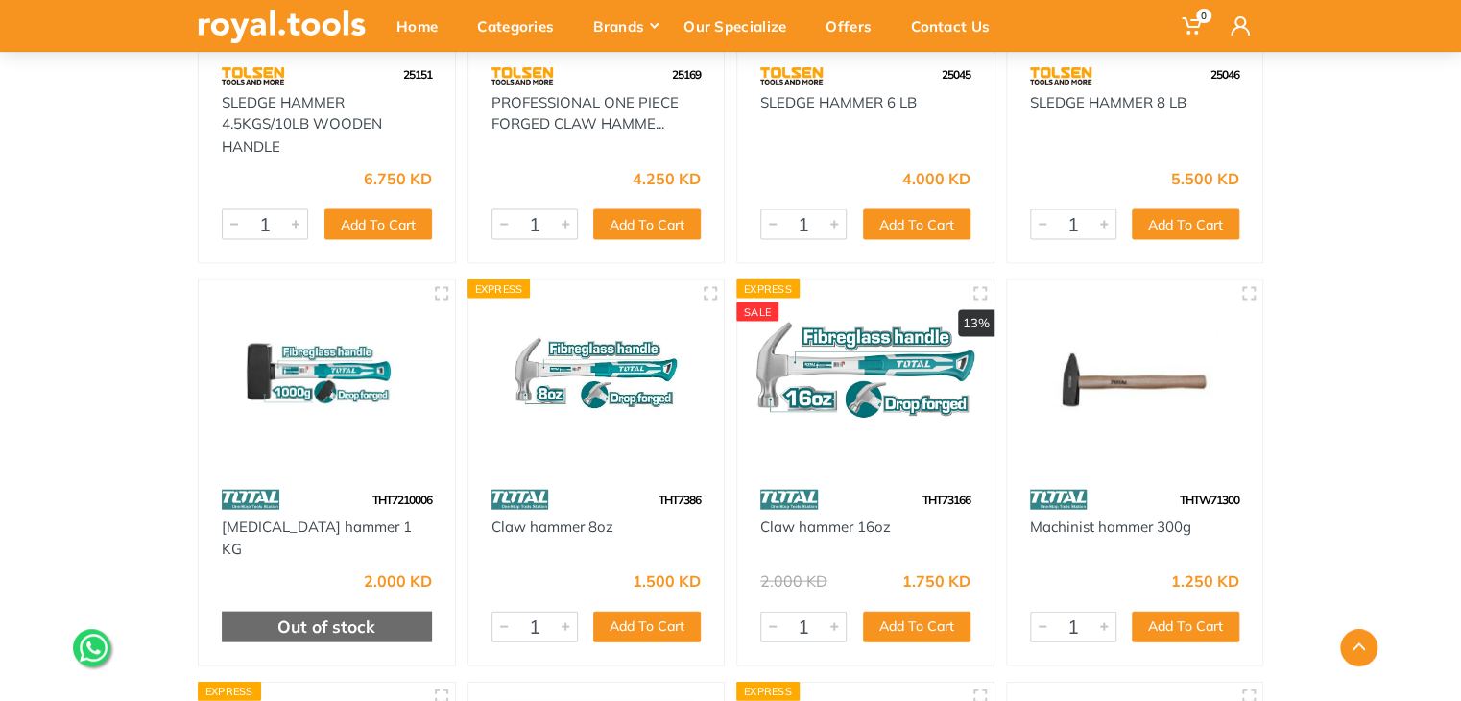
scroll to position [5311, 0]
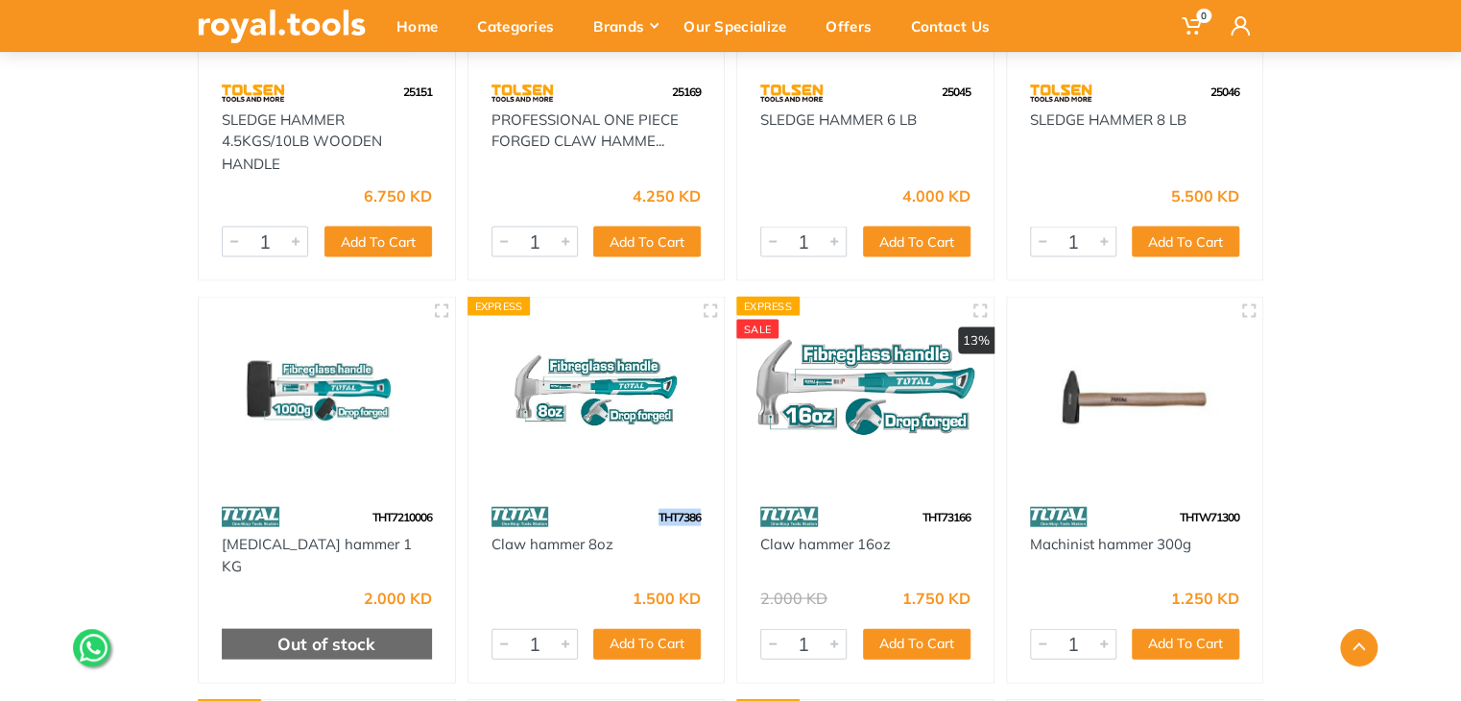
drag, startPoint x: 701, startPoint y: 516, endPoint x: 652, endPoint y: 513, distance: 49.1
click at [652, 513] on div "THT7386" at bounding box center [597, 516] width 256 height 34
copy span "THT7386"
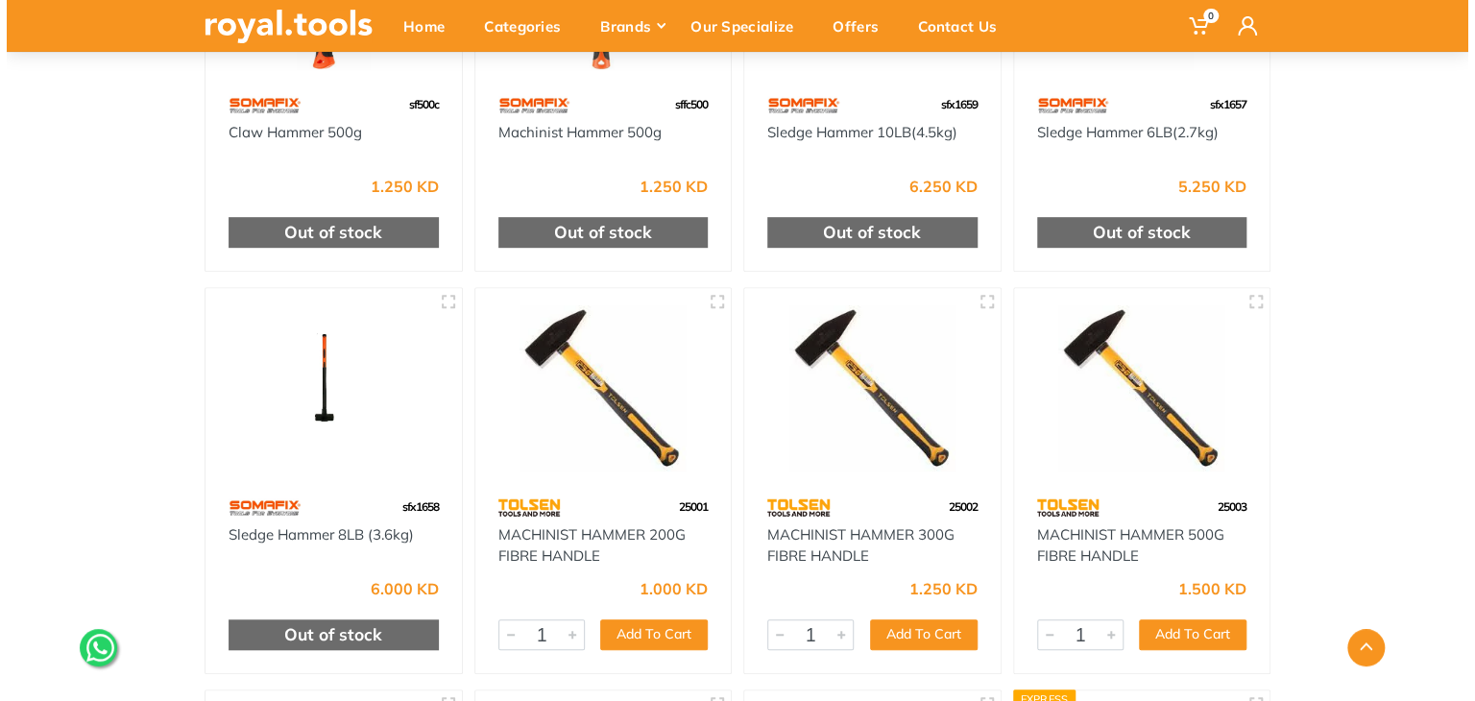
scroll to position [0, 0]
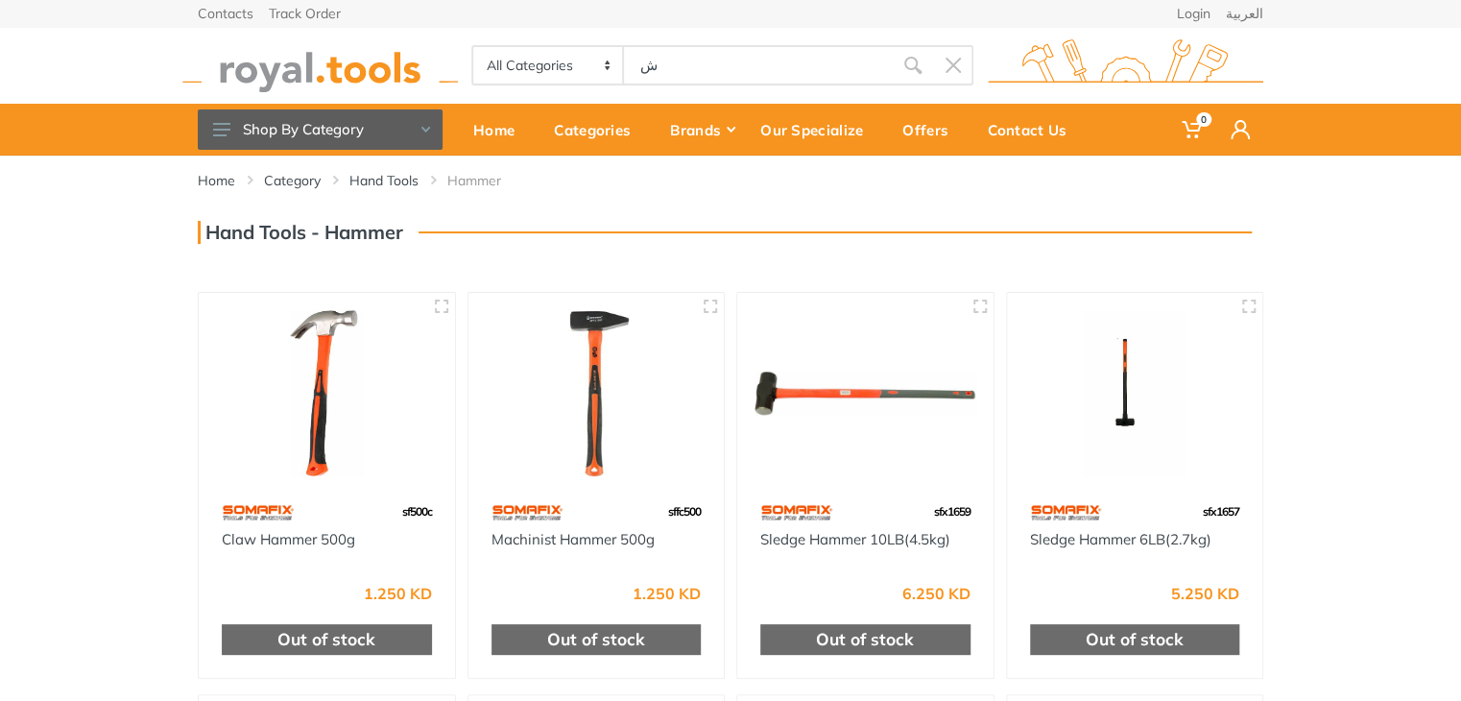
type input "ش"
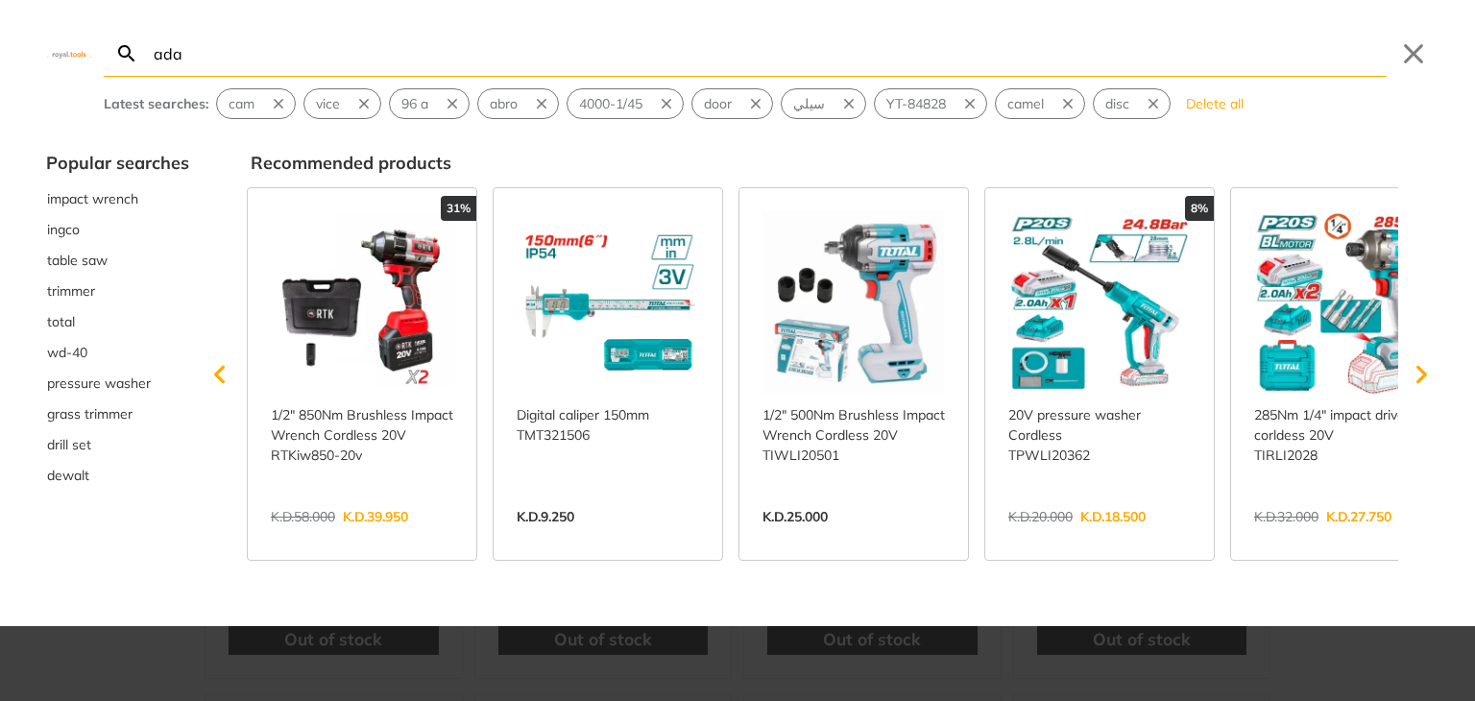
type input "ada"
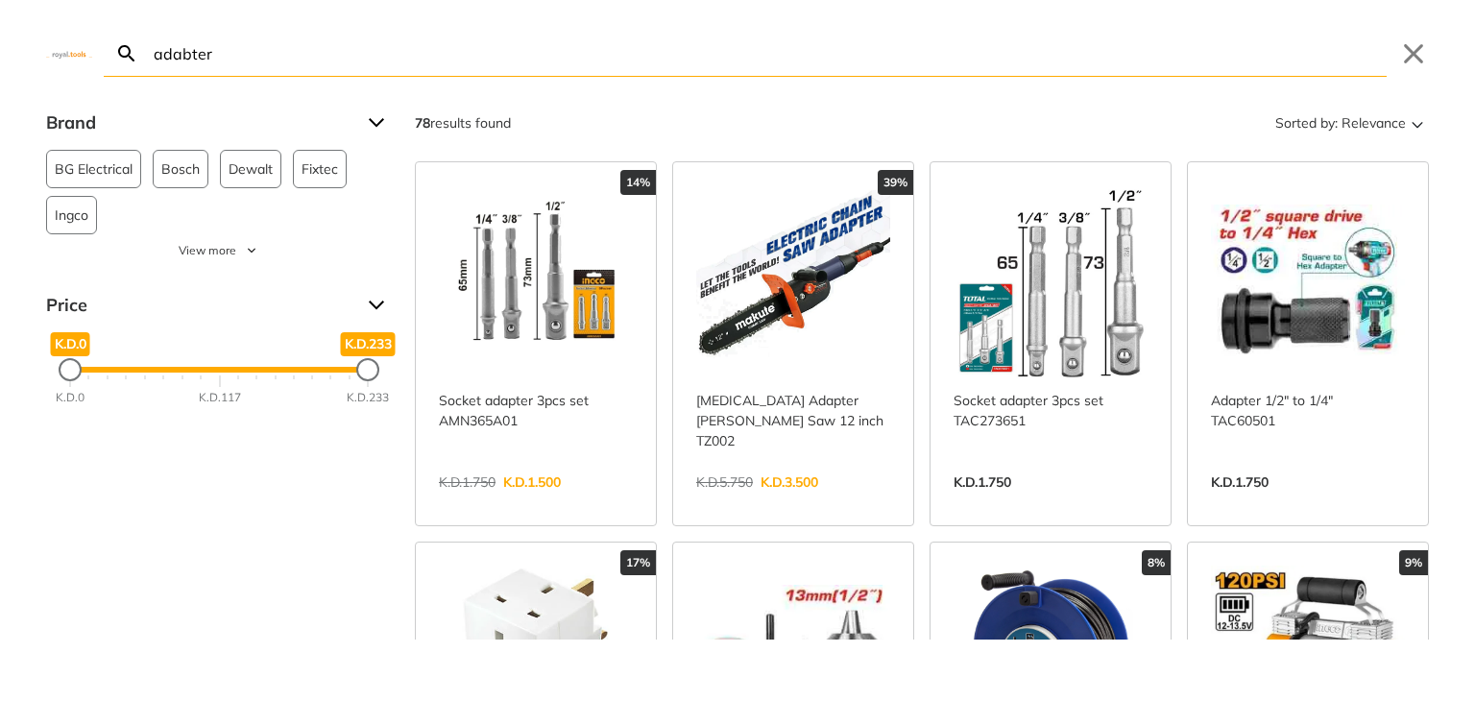
type input "adabter"
click at [1319, 502] on link "View more →" at bounding box center [1308, 502] width 194 height 0
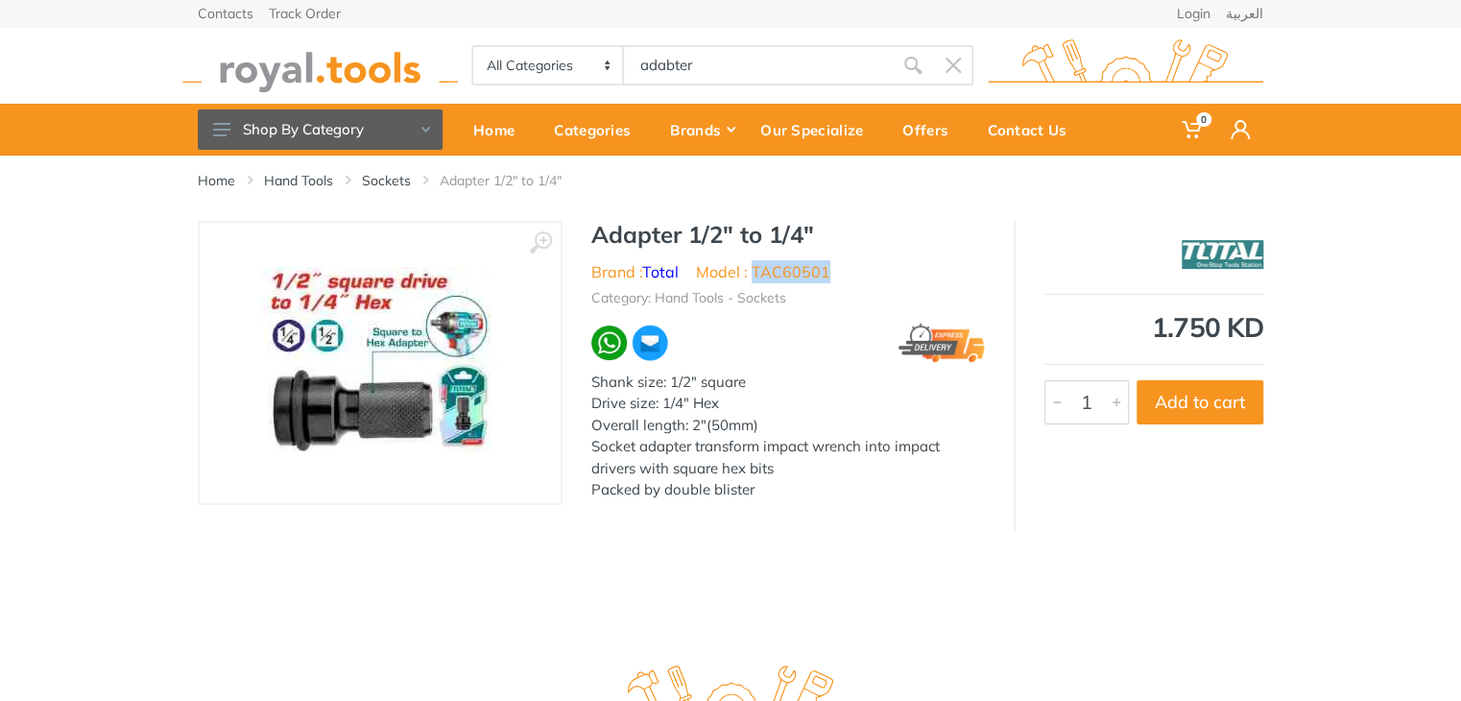
drag, startPoint x: 828, startPoint y: 269, endPoint x: 754, endPoint y: 274, distance: 74.1
click at [754, 274] on li "Model : TAC60501" at bounding box center [763, 271] width 134 height 23
copy li "TAC60501"
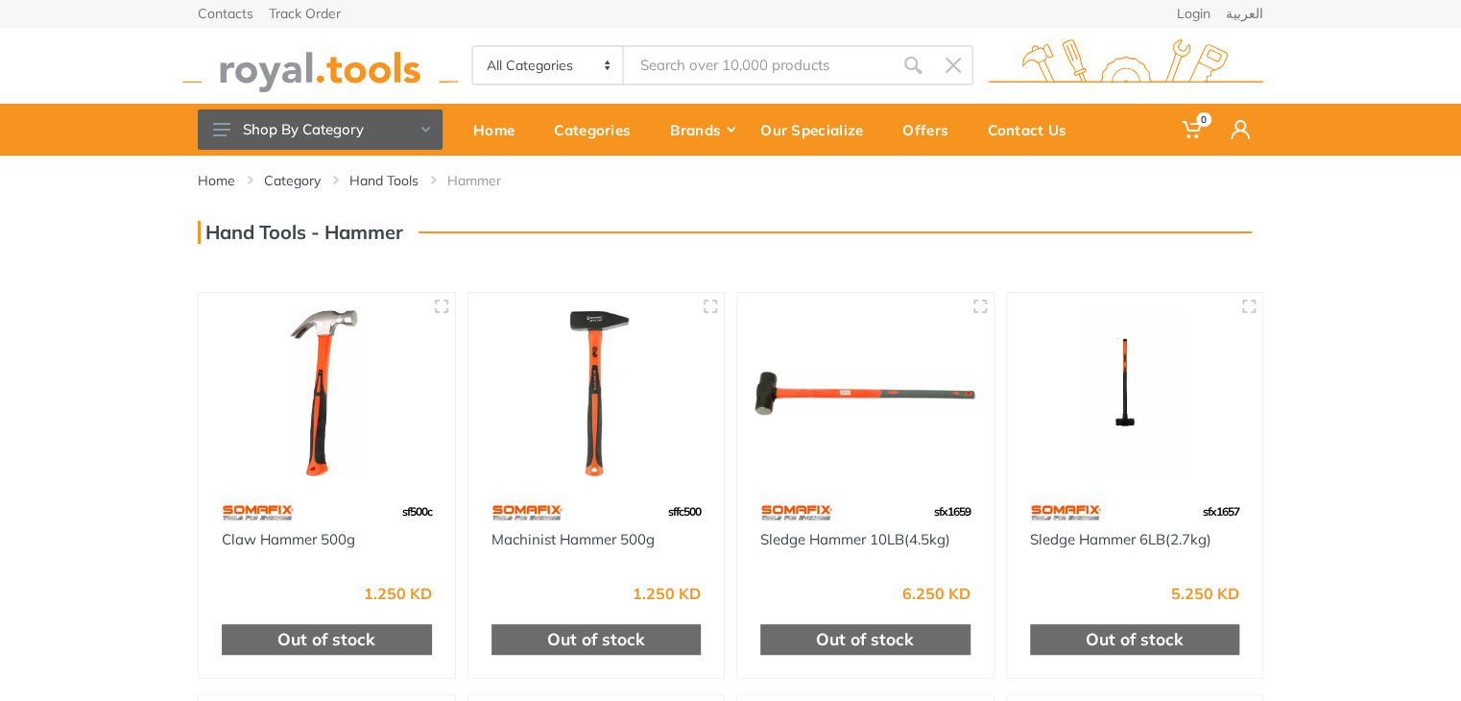
type input "adabter"
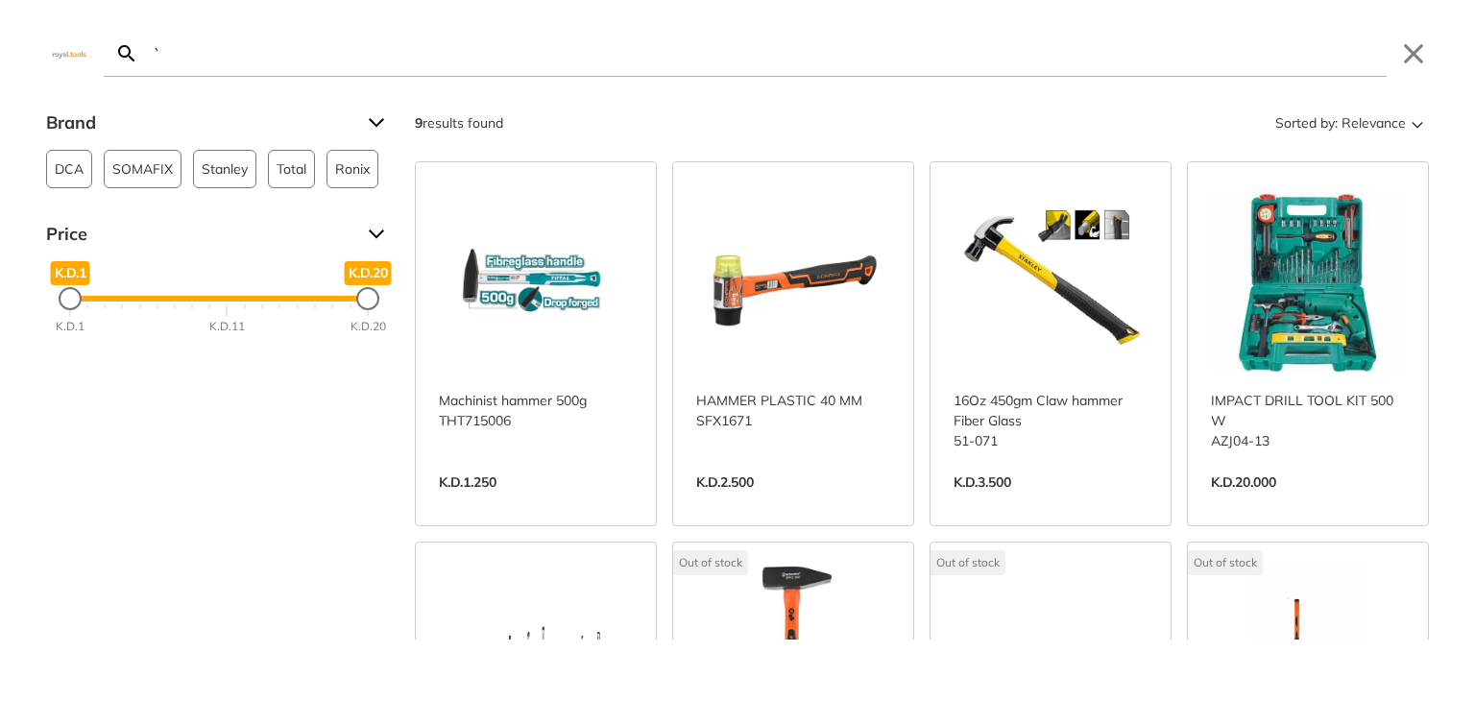
type input "`"
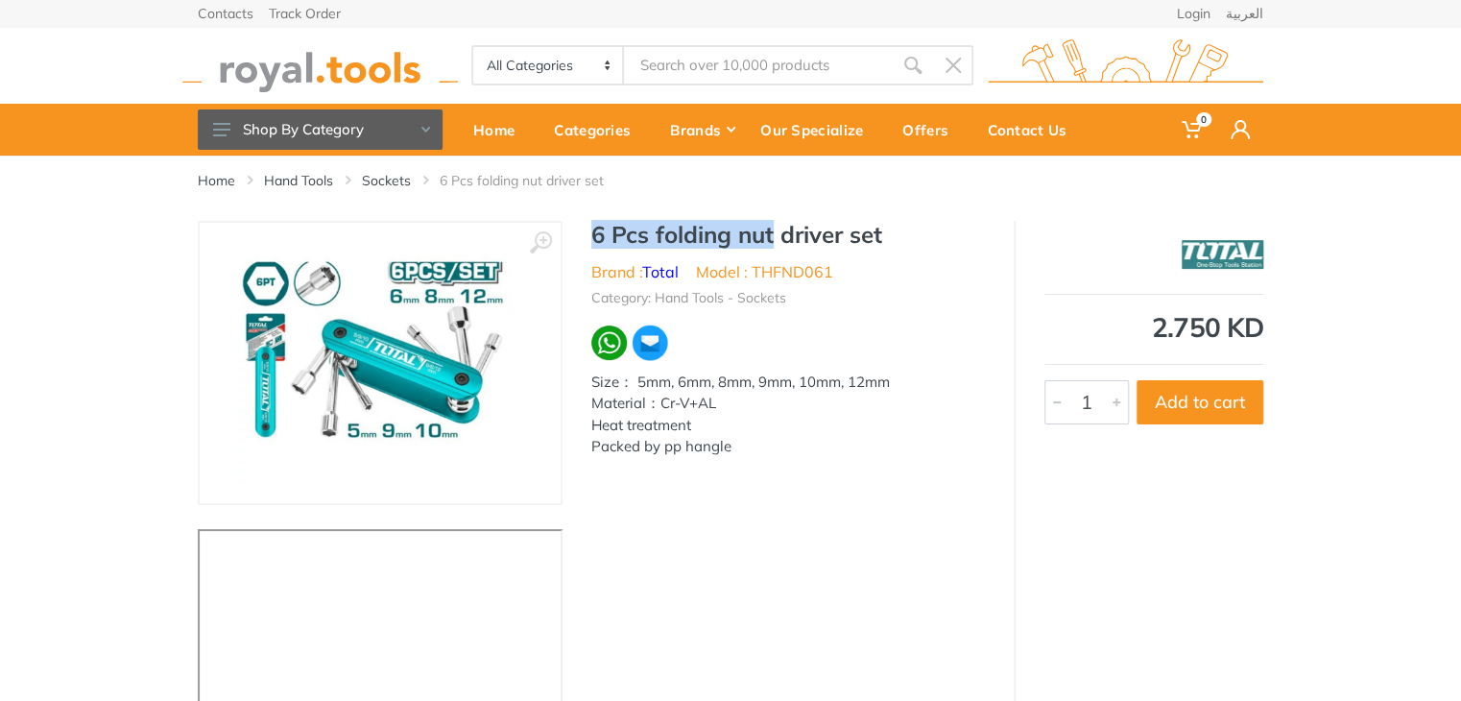
drag, startPoint x: 591, startPoint y: 229, endPoint x: 773, endPoint y: 242, distance: 181.9
click at [773, 242] on h1 "6 Pcs folding nut driver set" at bounding box center [788, 235] width 394 height 28
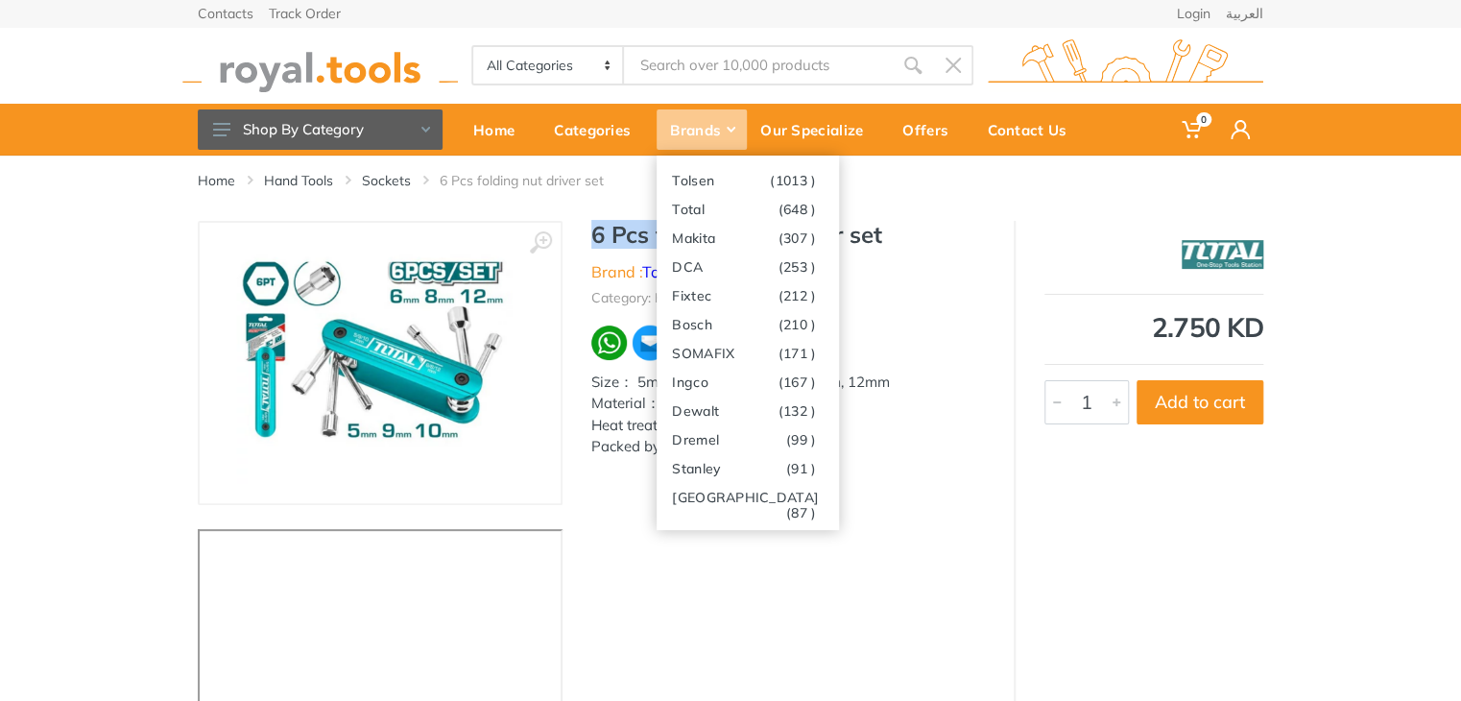
copy h1 "6 Pcs folding nut"
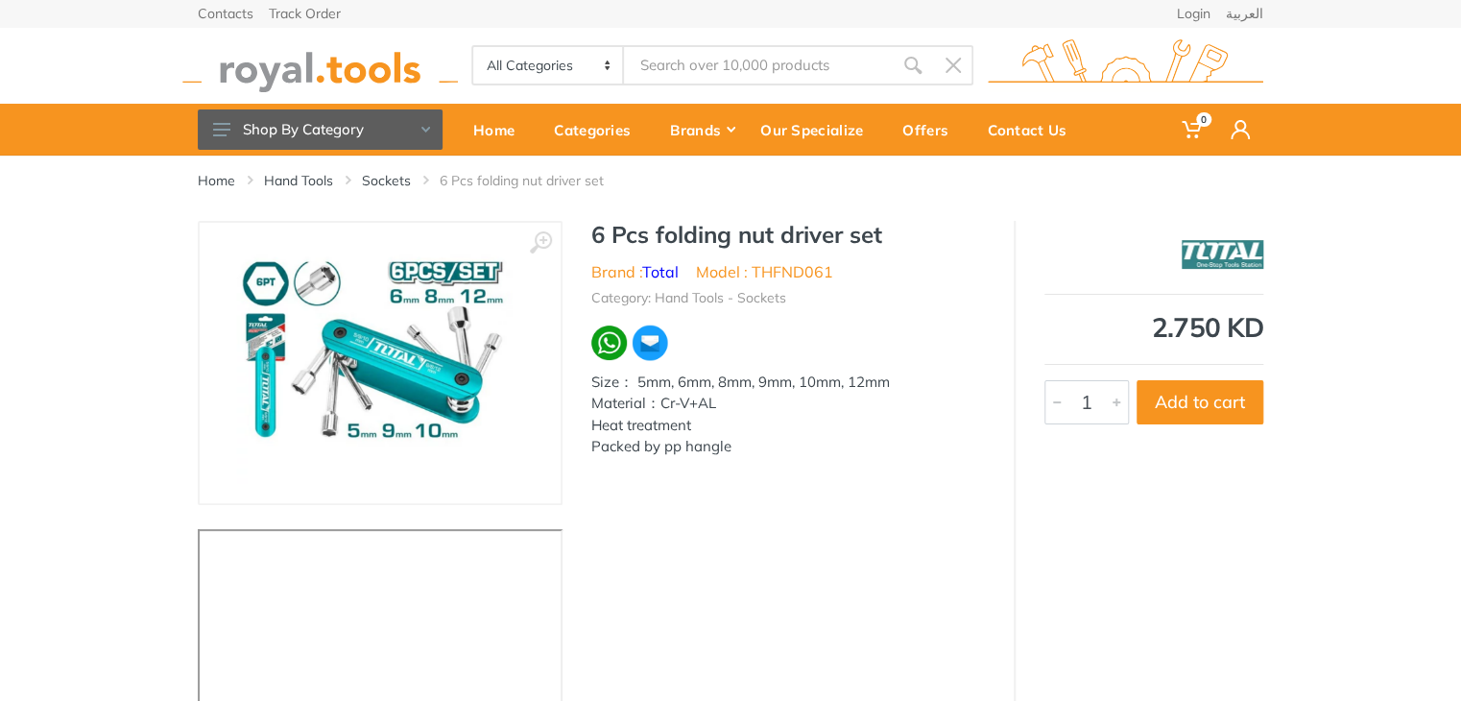
click at [696, 85] on div "All Categories Power tools Cordless Tools Hand Tools Power Tools Accessories Sa…" at bounding box center [730, 65] width 1095 height 77
type input "6 Pcs folding nut"
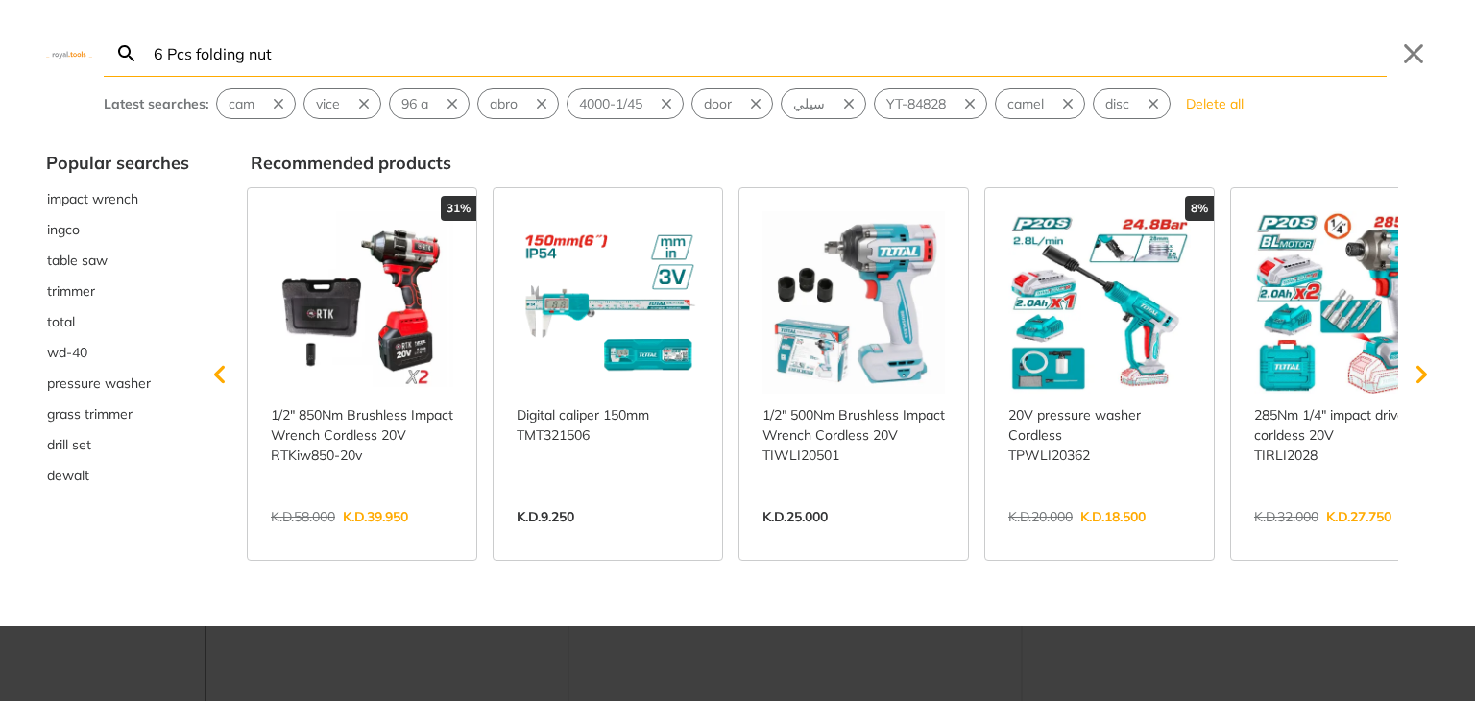
type input "6 Pcs folding nut"
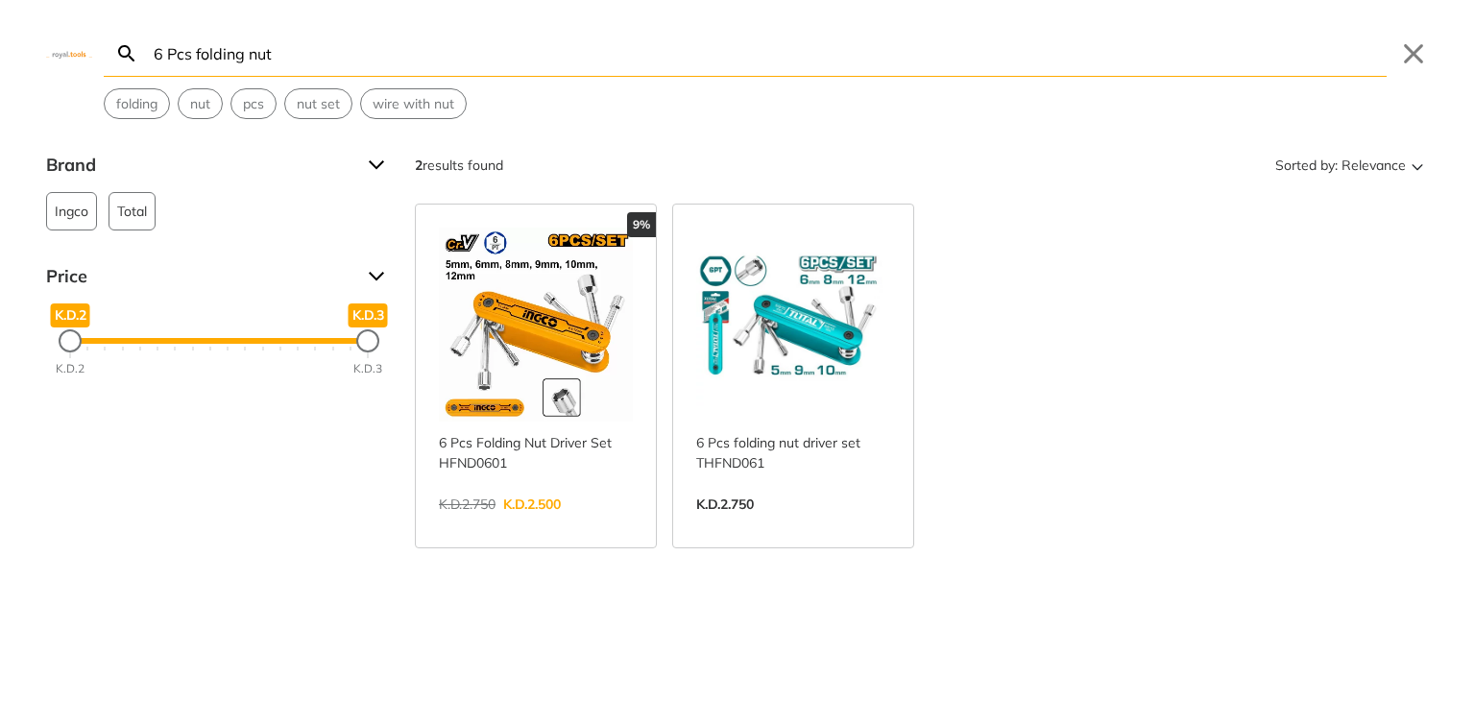
click at [575, 524] on link "View more →" at bounding box center [536, 524] width 194 height 0
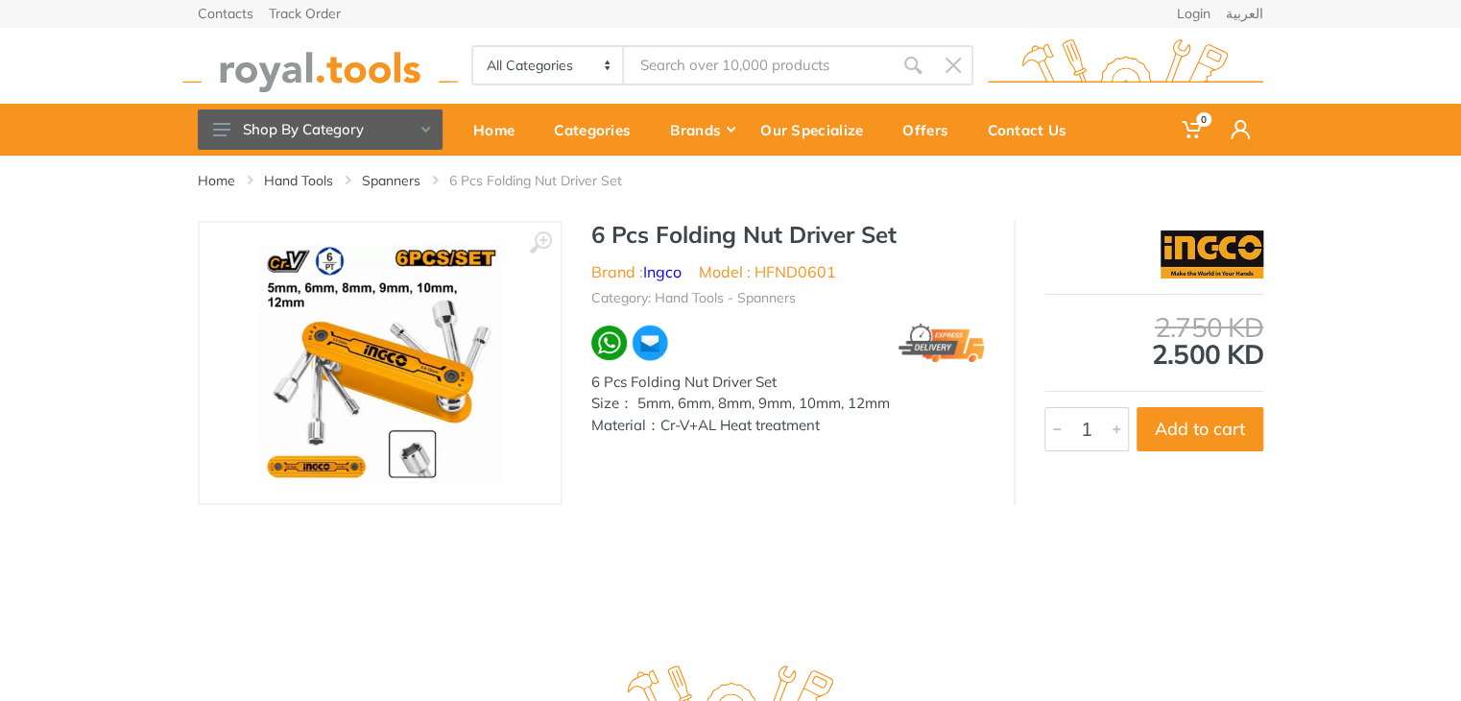
type input "6 Pcs folding nut"
drag, startPoint x: 841, startPoint y: 268, endPoint x: 757, endPoint y: 277, distance: 85.0
click at [757, 277] on ul "Brand : Ingco Model : HFND0601" at bounding box center [788, 271] width 394 height 23
copy li "HFND0601"
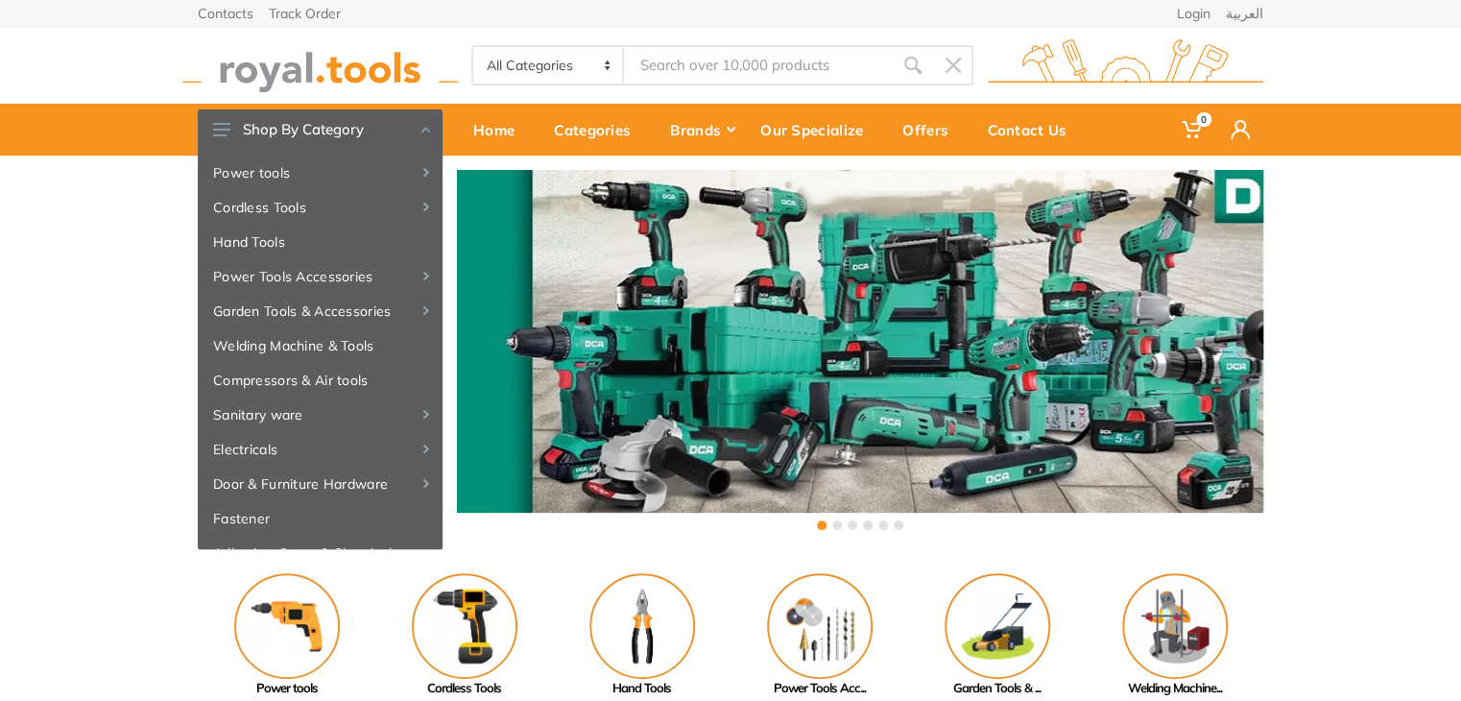
click at [777, 57] on input "Site search" at bounding box center [758, 65] width 269 height 40
paste input "Paint brush 1""
type input "Paint brush 1""
paste input "Paint brush 1""
type input "Paint brush 1""
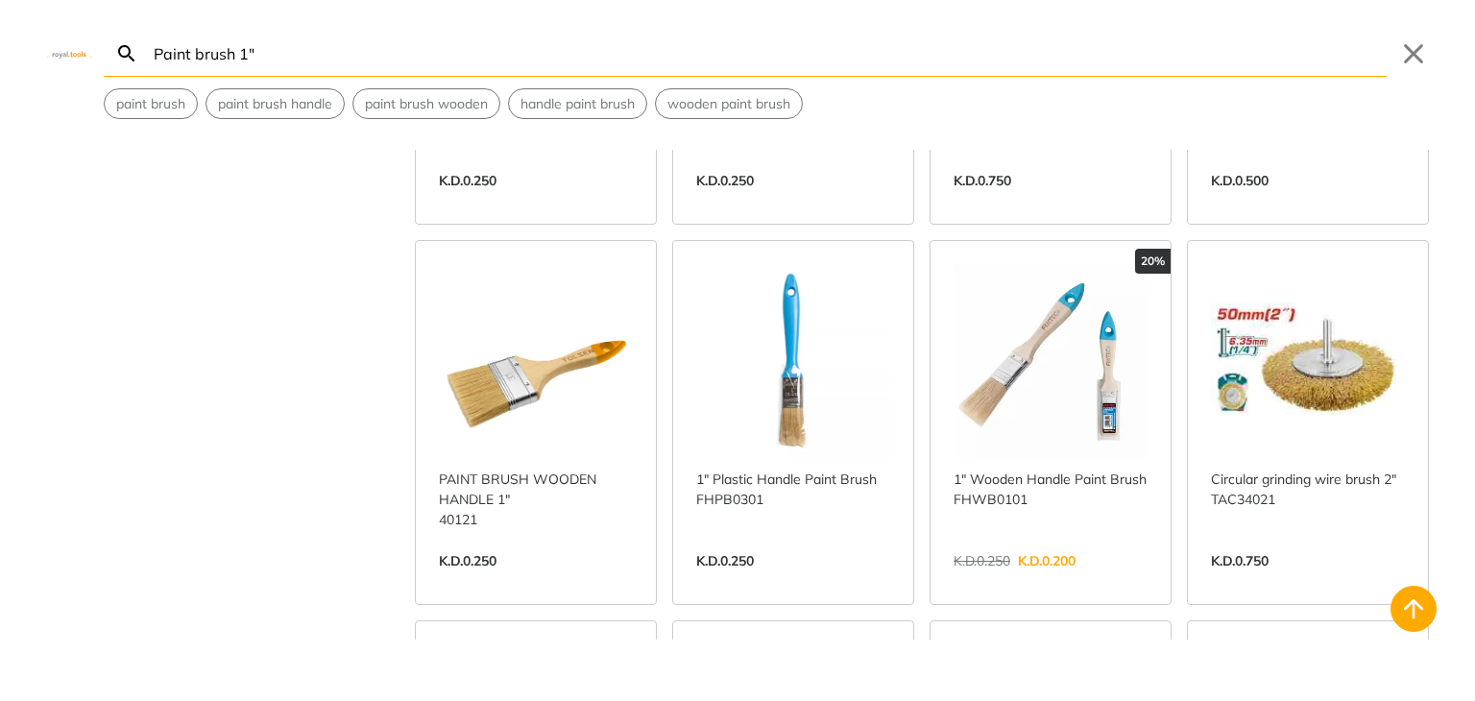
scroll to position [1443, 0]
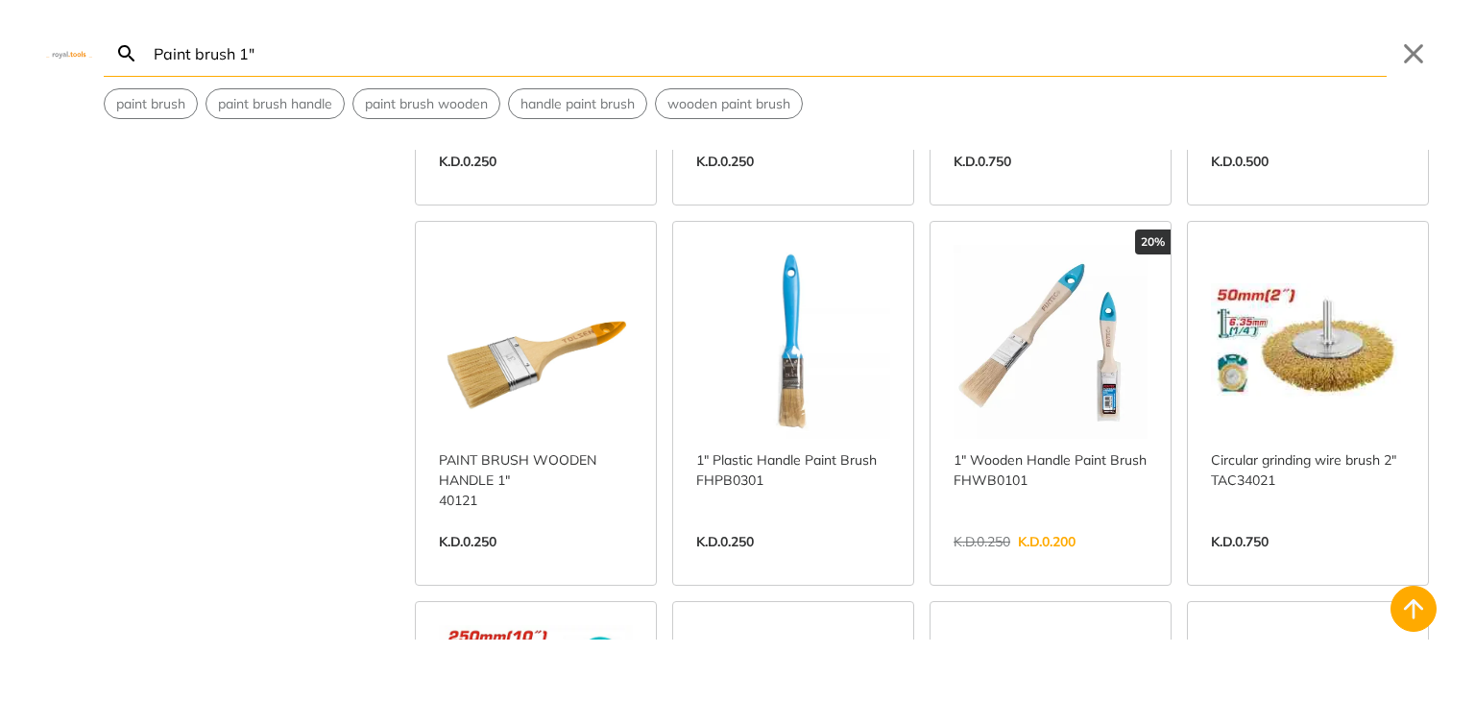
click at [1015, 562] on link "View more →" at bounding box center [1050, 562] width 194 height 0
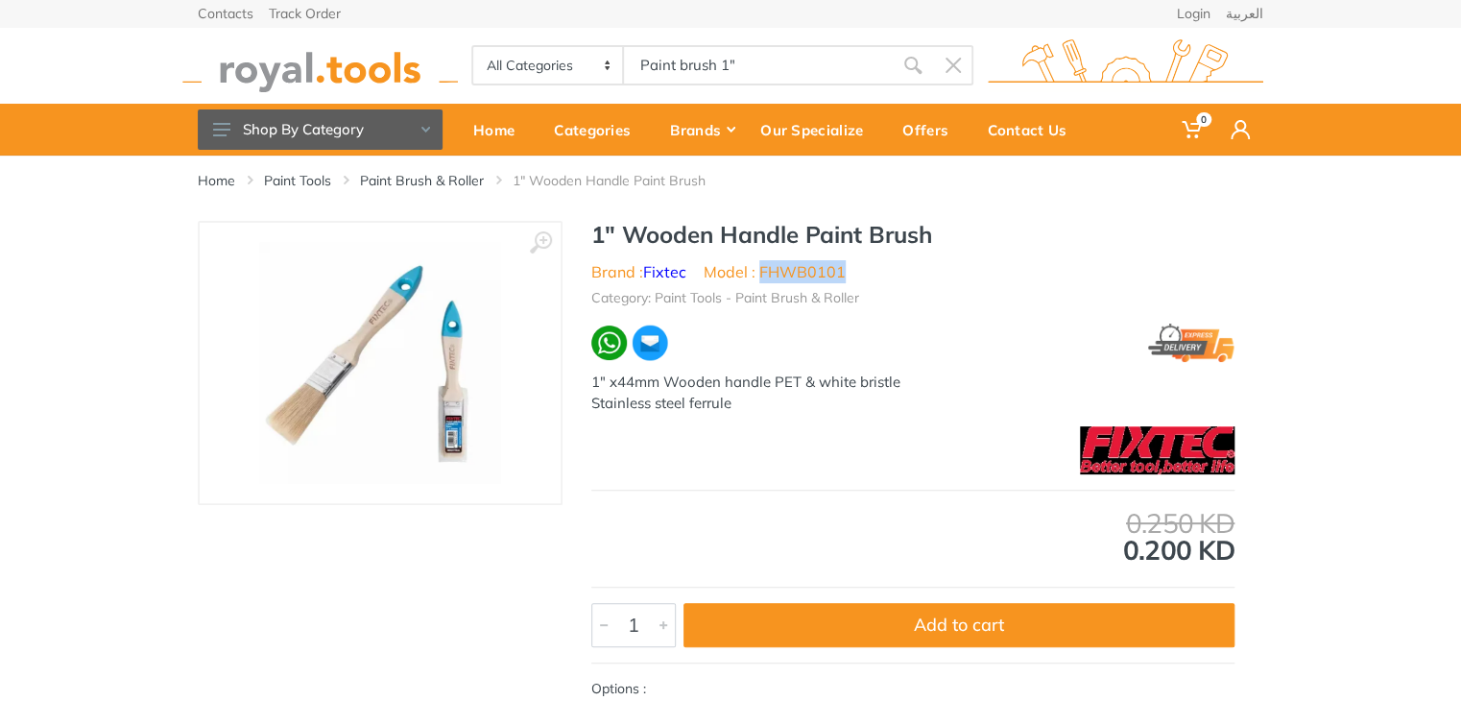
drag, startPoint x: 858, startPoint y: 278, endPoint x: 760, endPoint y: 280, distance: 98.0
click at [760, 280] on ul "Brand : Fixtec Model : FHWB0101" at bounding box center [912, 271] width 643 height 23
copy li "FHWB0101"
